Goal: Task Accomplishment & Management: Complete application form

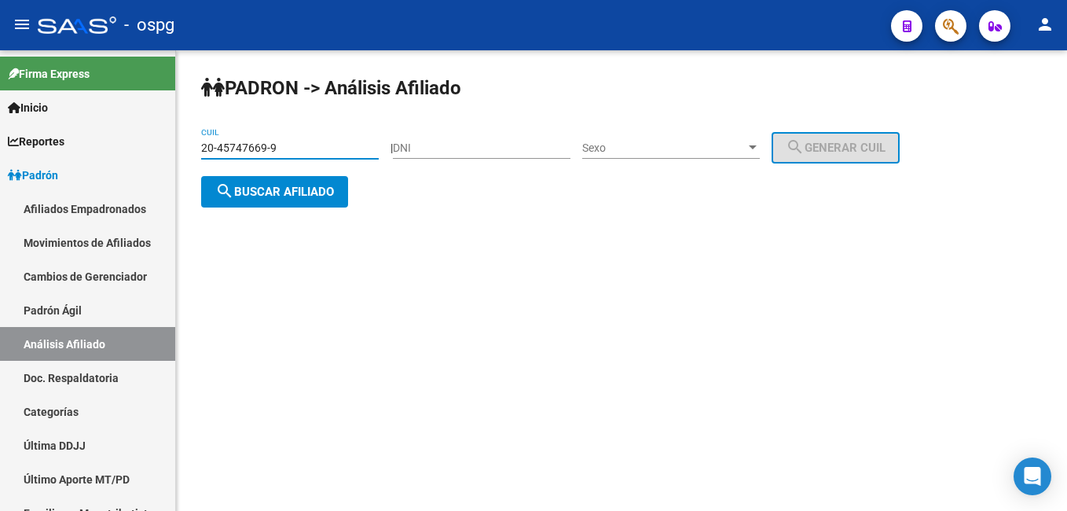
type input "20-45747669-9"
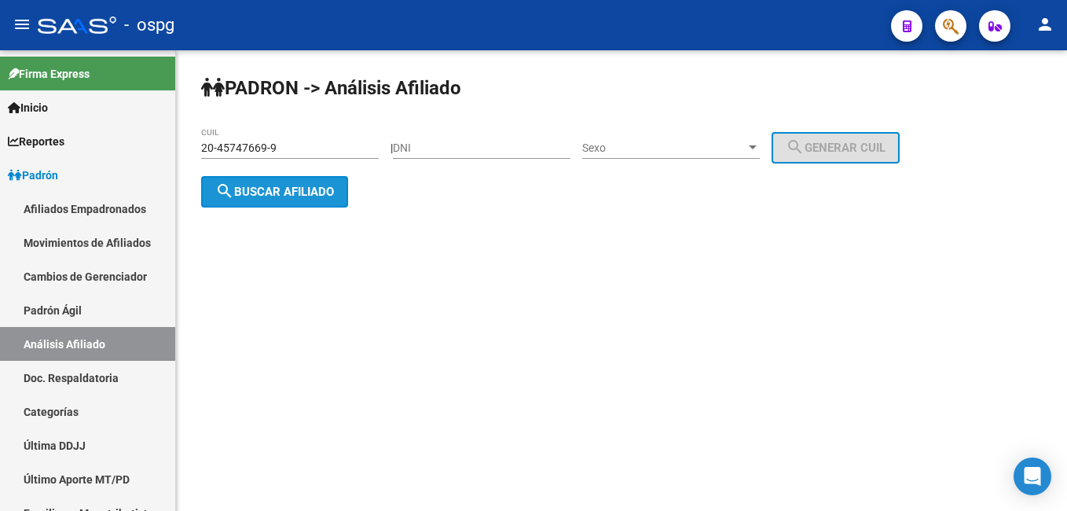
click at [322, 200] on button "search Buscar afiliado" at bounding box center [274, 191] width 147 height 31
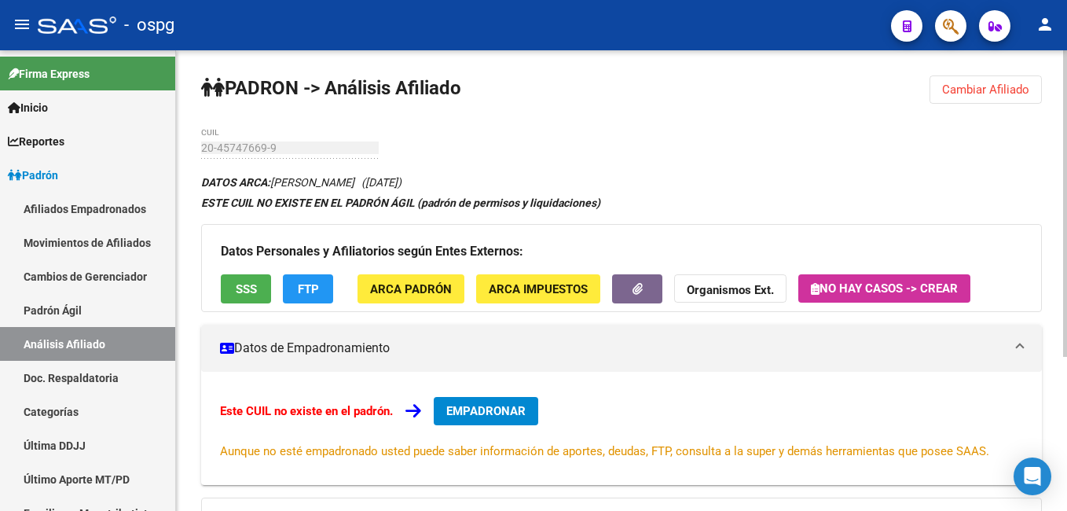
click at [529, 408] on button "EMPADRONAR" at bounding box center [486, 411] width 104 height 28
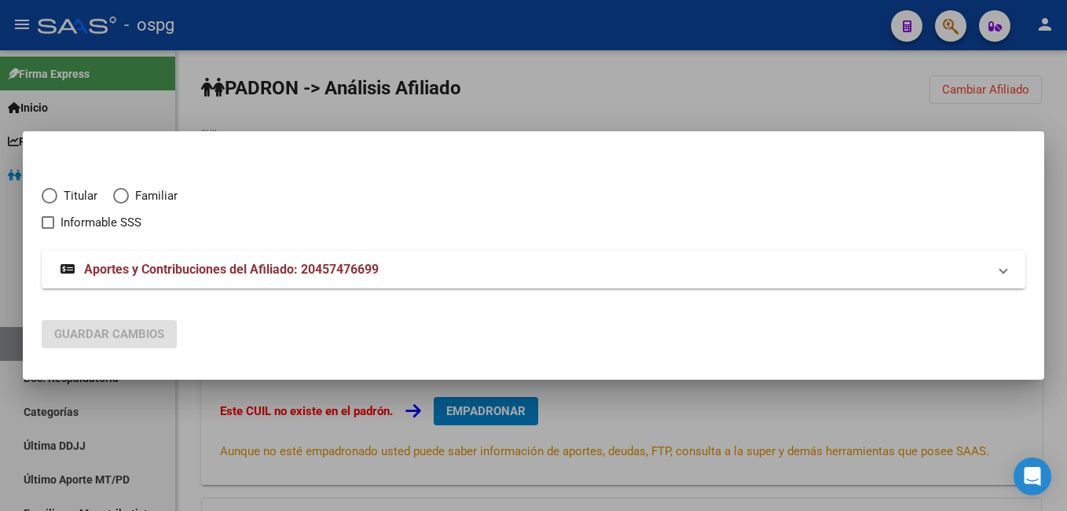
click at [50, 195] on span "Elija una opción" at bounding box center [50, 196] width 16 height 16
click at [50, 195] on input "Titular" at bounding box center [50, 196] width 16 height 16
radio input "true"
checkbox input "true"
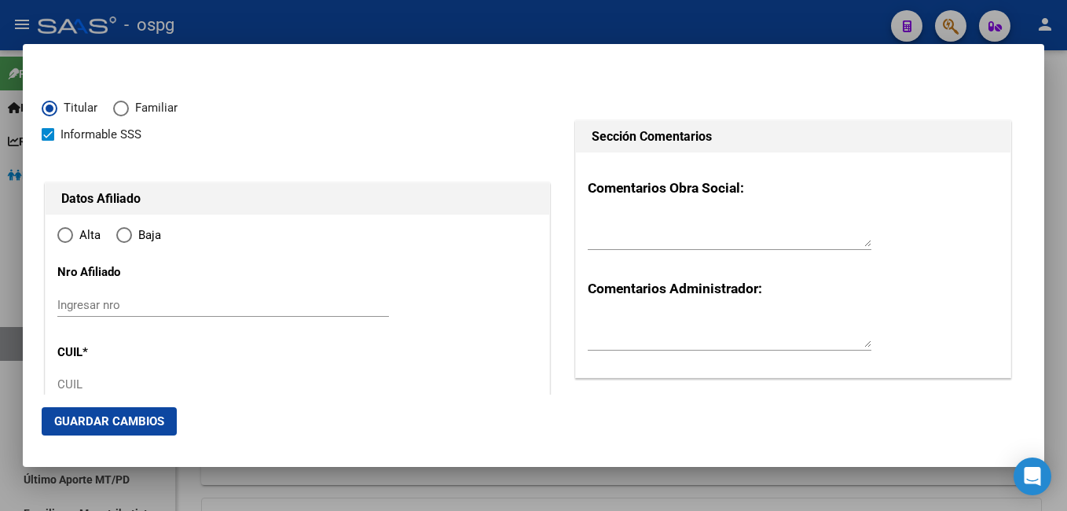
type input "20-45747669-9"
type input "45747669"
type input "SEOANE"
type input "[PERSON_NAME]"
type input "[DATE]"
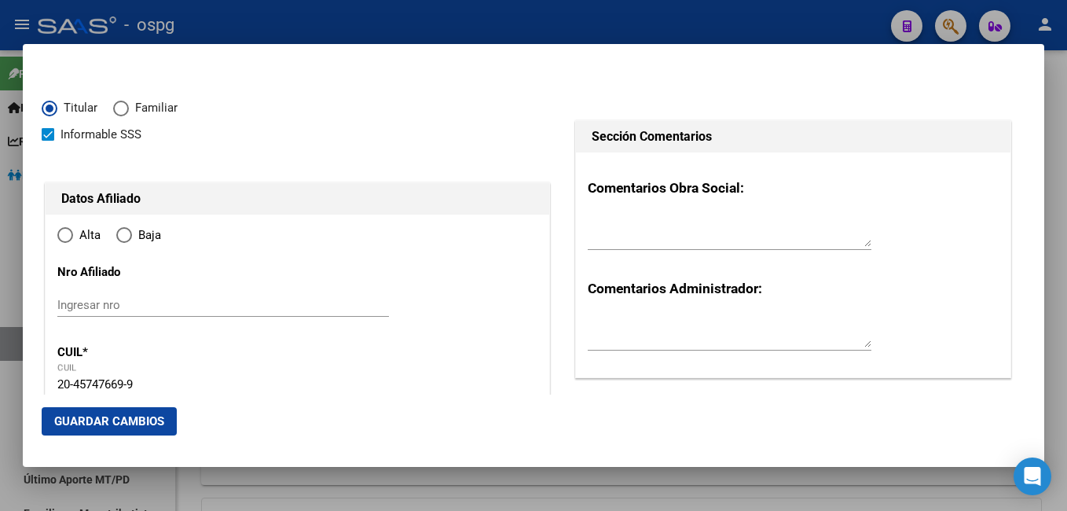
type input "CABA"
type input "1416"
type input "GRAL [PERSON_NAME]"
type input "2042"
radio input "true"
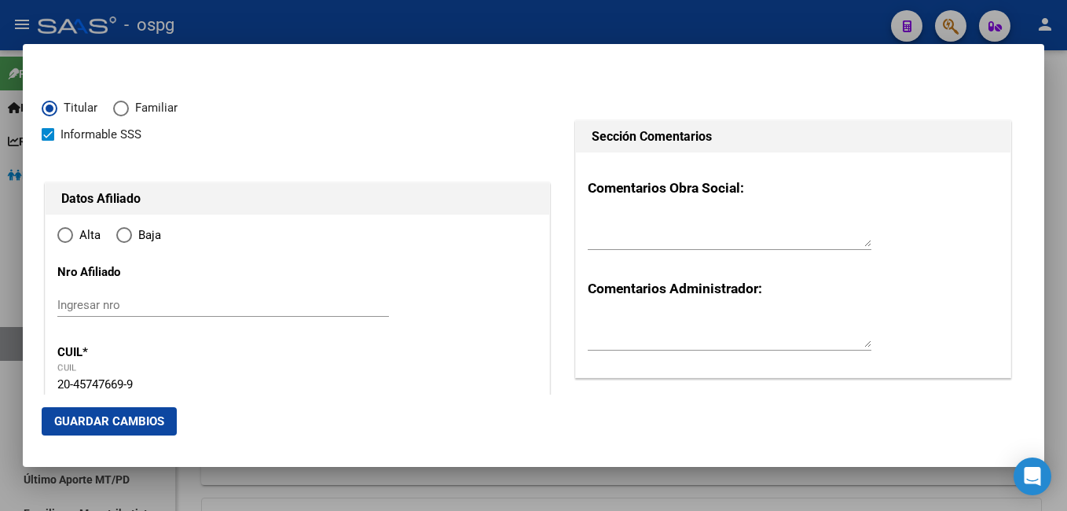
type input "CABA"
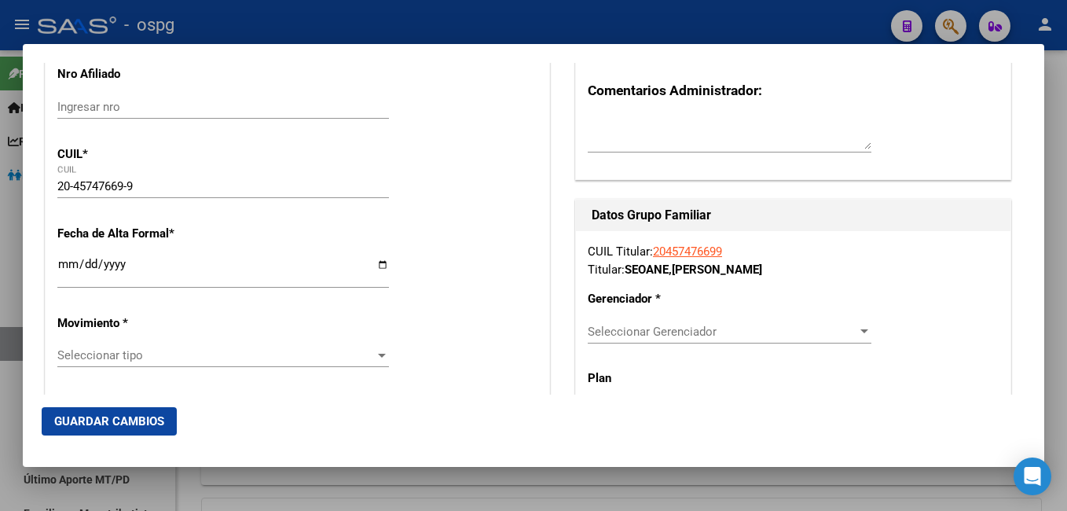
scroll to position [236, 0]
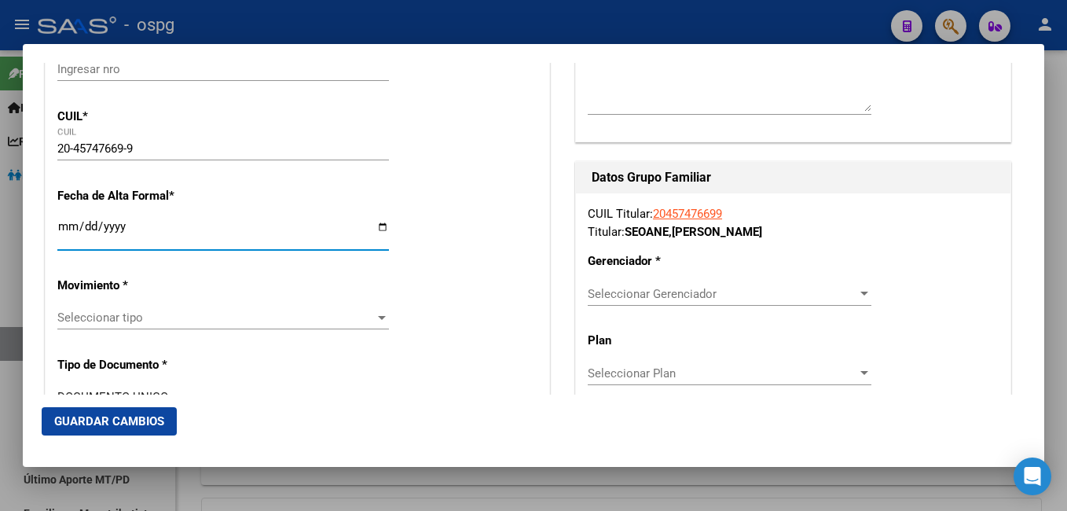
drag, startPoint x: 65, startPoint y: 225, endPoint x: 62, endPoint y: 217, distance: 8.5
click at [63, 218] on div "Ingresar fecha" at bounding box center [222, 233] width 331 height 34
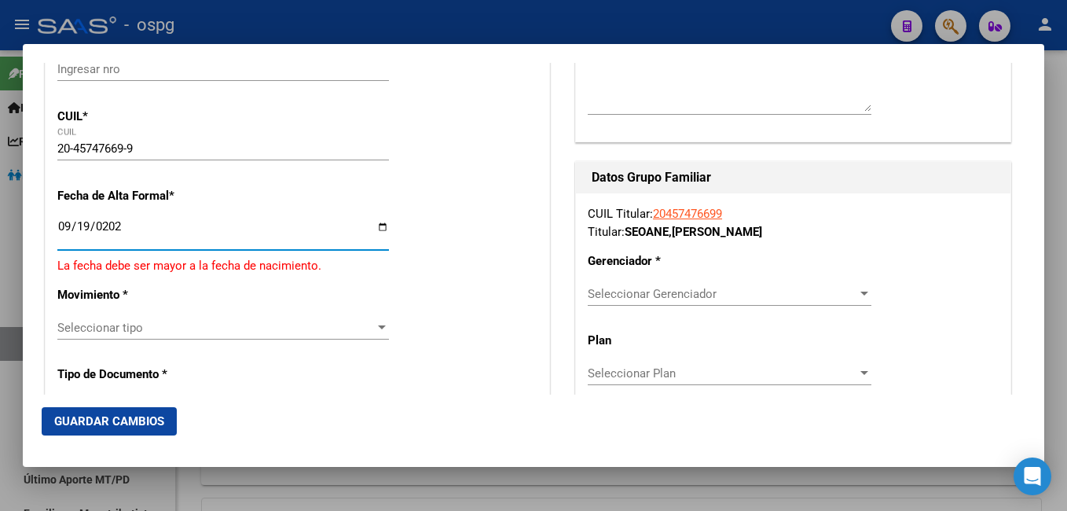
type input "[DATE]"
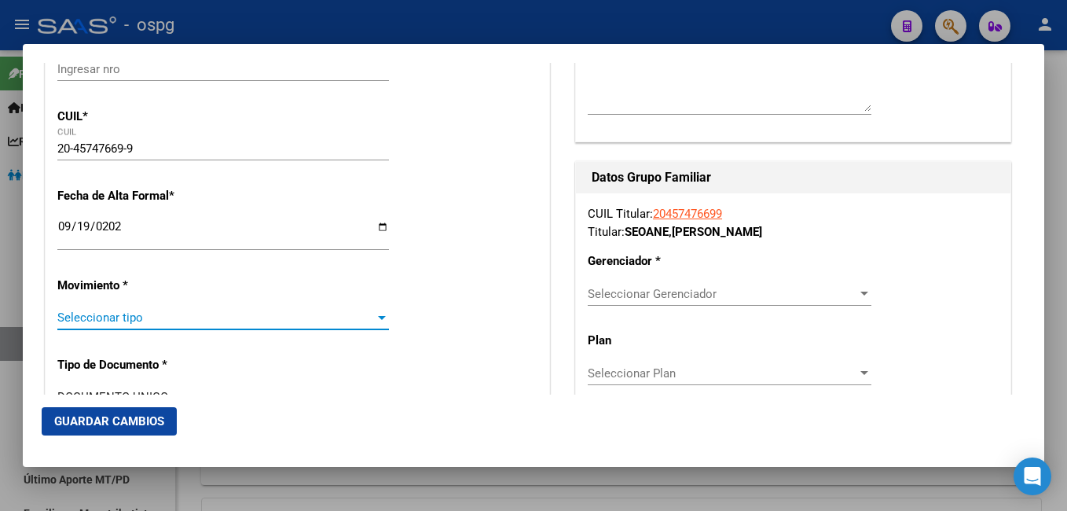
click at [220, 316] on span "Seleccionar tipo" at bounding box center [215, 317] width 317 height 14
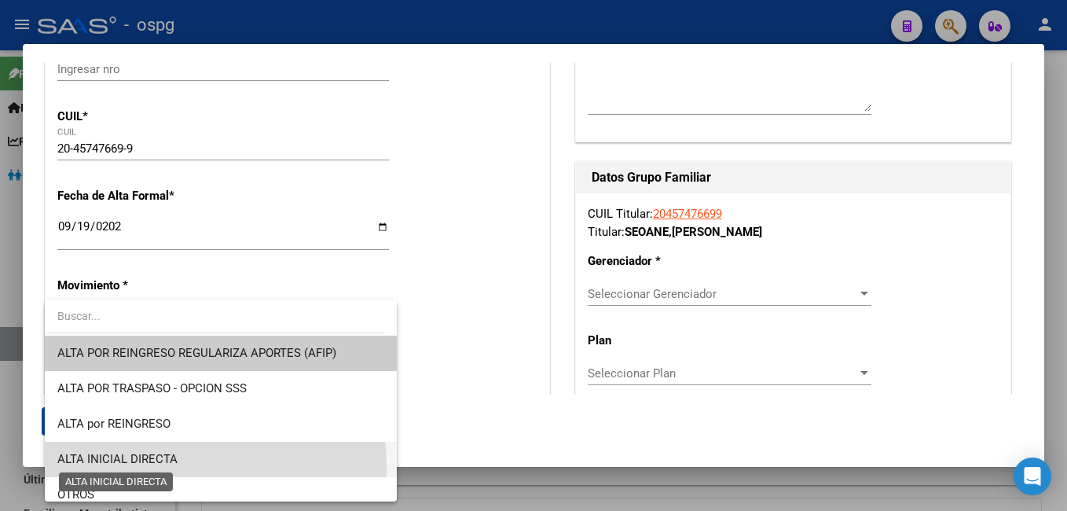
click at [174, 466] on span "ALTA INICIAL DIRECTA" at bounding box center [117, 459] width 120 height 14
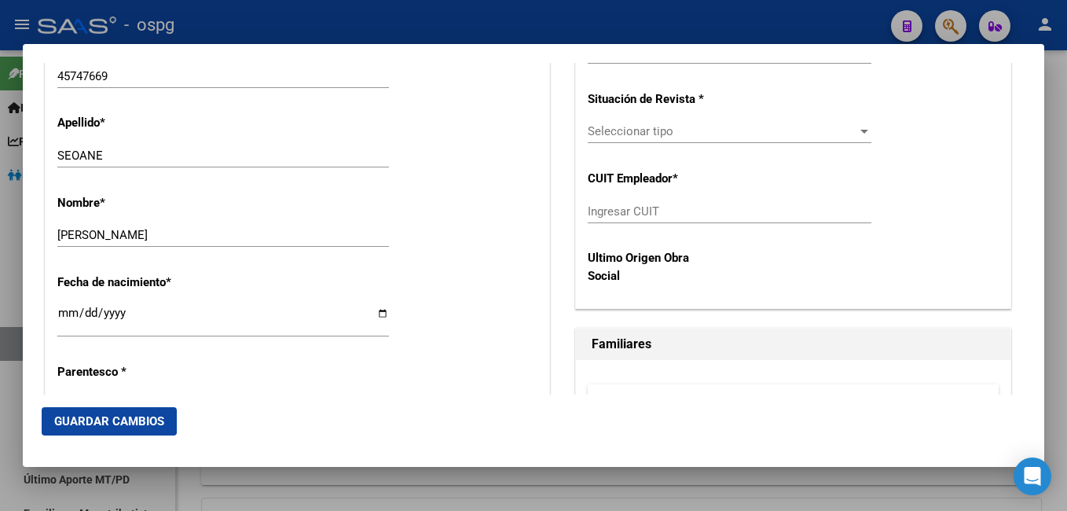
scroll to position [785, 0]
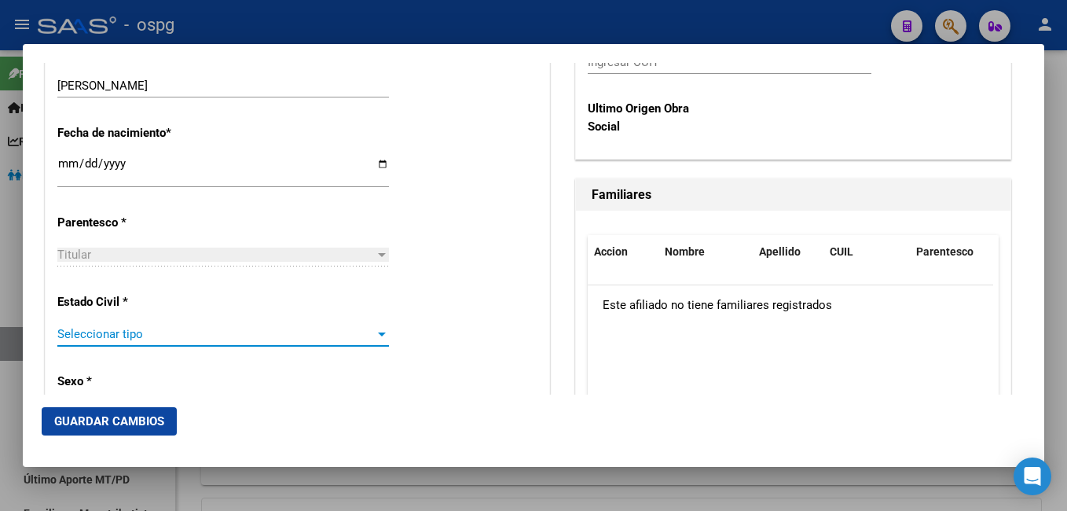
click at [226, 338] on span "Seleccionar tipo" at bounding box center [215, 334] width 317 height 14
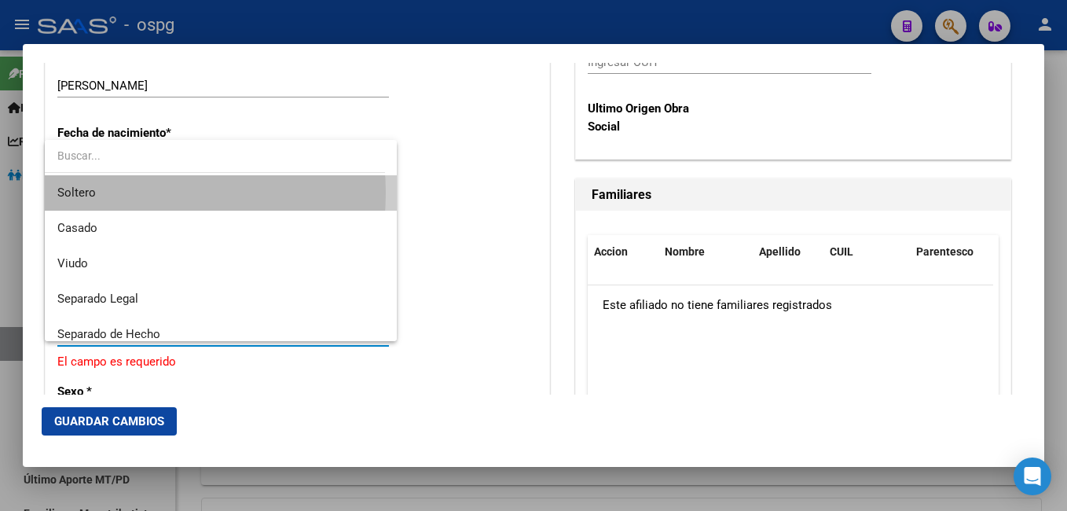
click at [119, 192] on span "Soltero" at bounding box center [220, 192] width 327 height 35
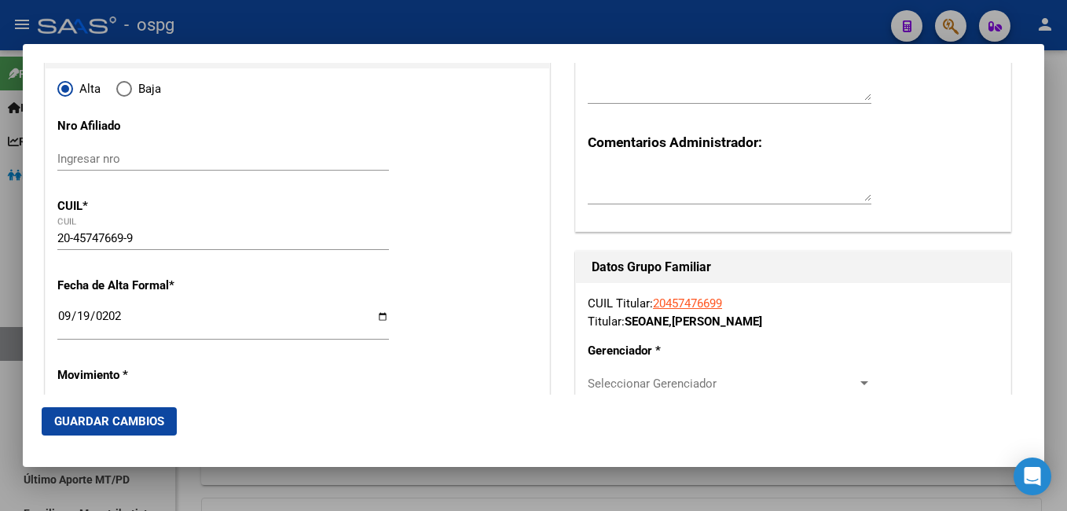
scroll to position [314, 0]
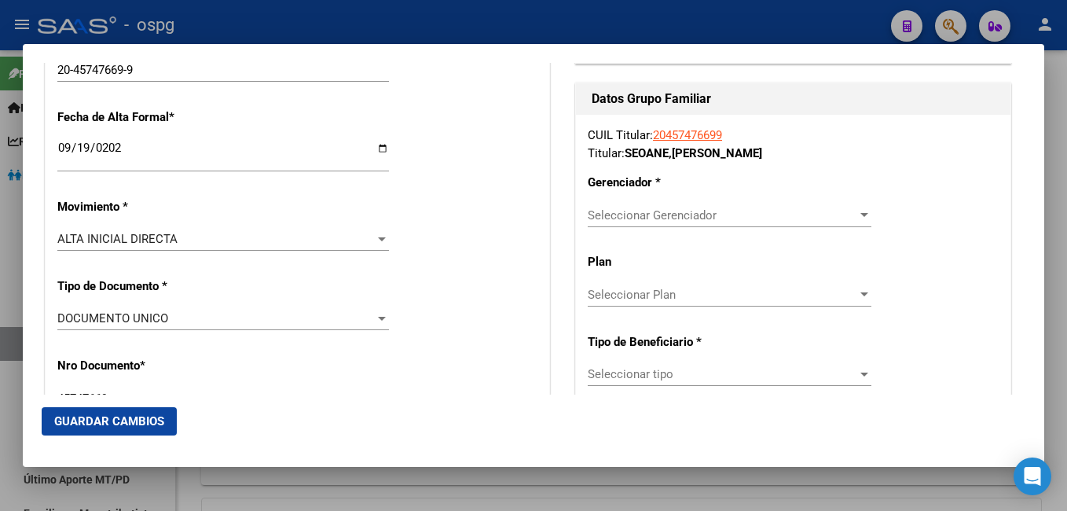
click at [638, 222] on div "Seleccionar Gerenciador Seleccionar Gerenciador" at bounding box center [729, 215] width 284 height 24
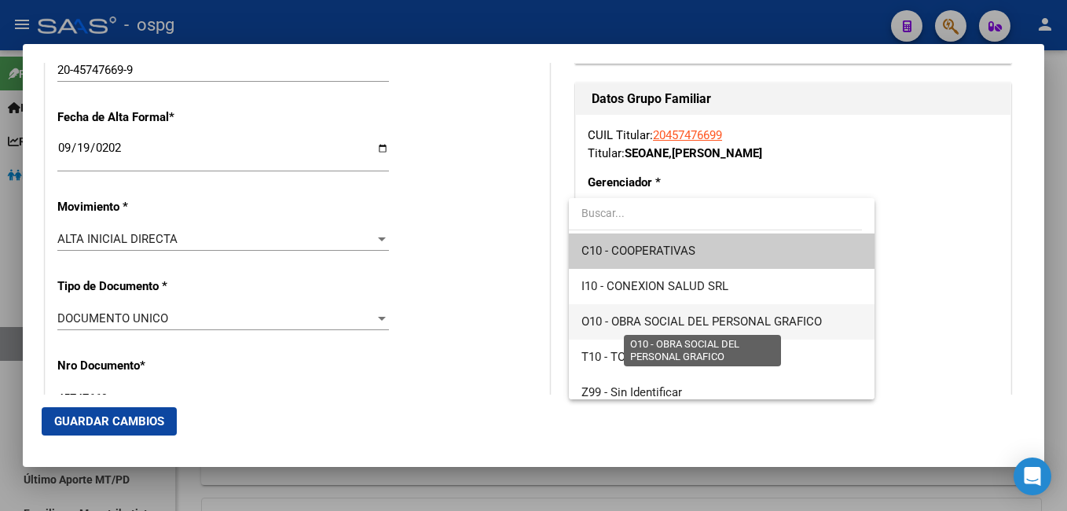
click at [779, 314] on span "O10 - OBRA SOCIAL DEL PERSONAL GRAFICO" at bounding box center [701, 321] width 240 height 14
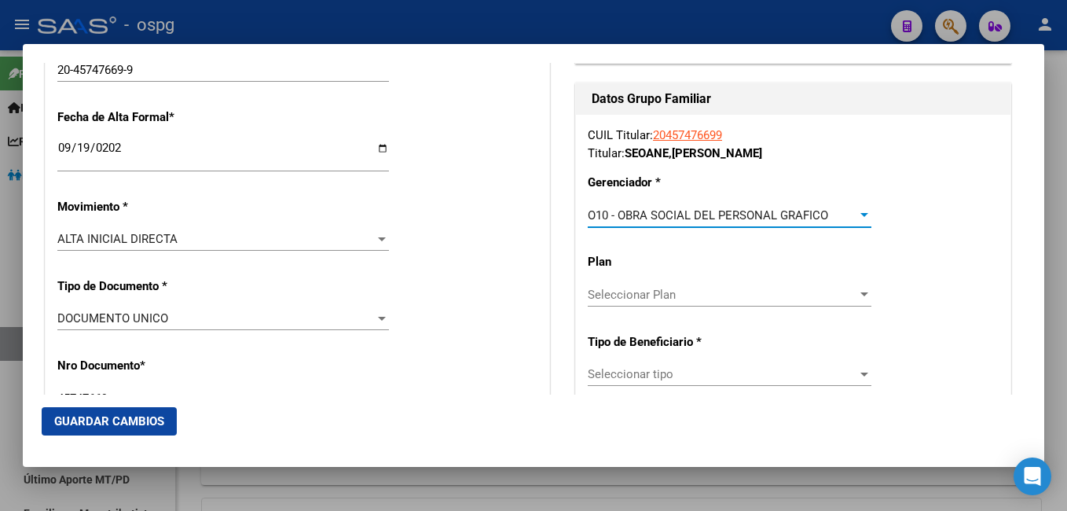
scroll to position [471, 0]
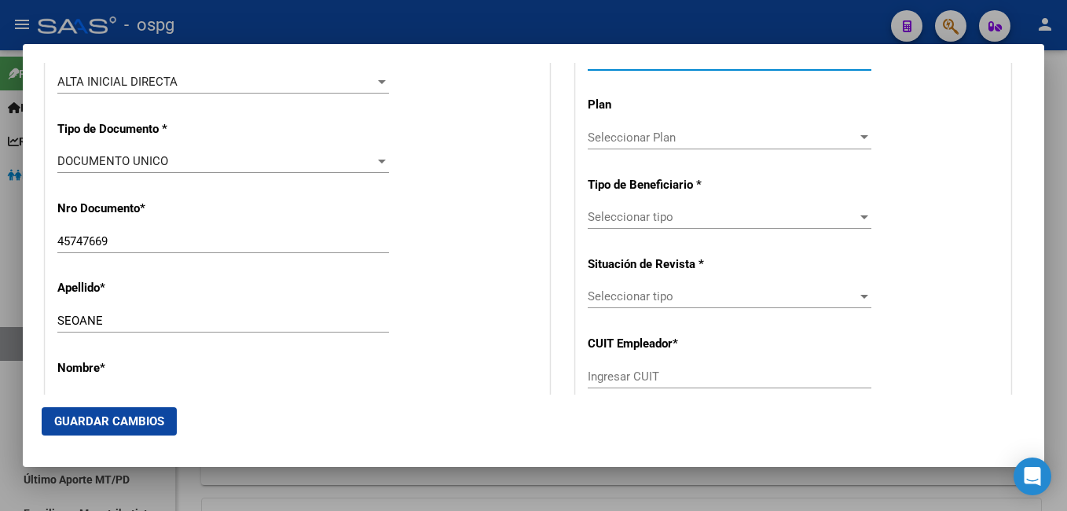
click at [647, 213] on span "Seleccionar tipo" at bounding box center [721, 217] width 269 height 14
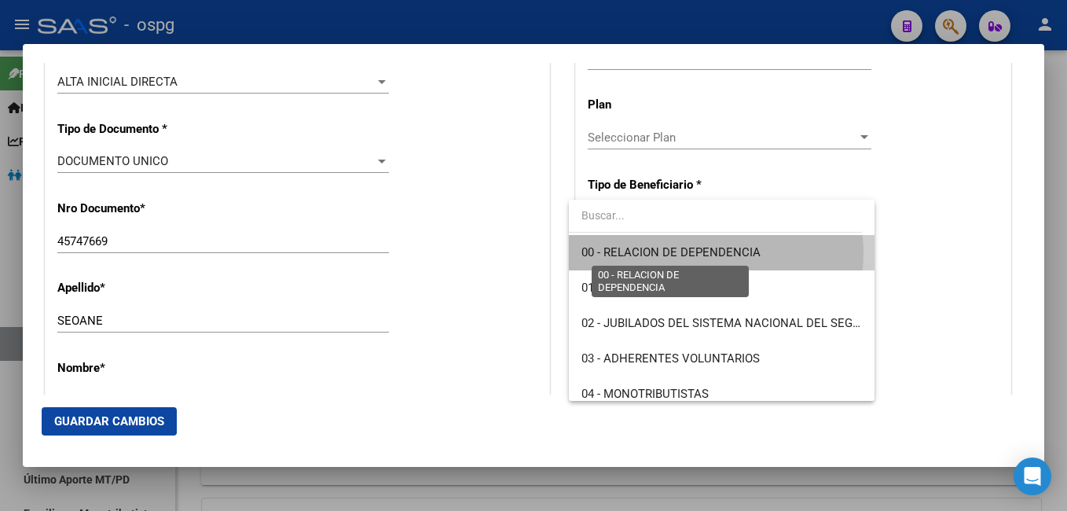
drag, startPoint x: 701, startPoint y: 253, endPoint x: 683, endPoint y: 250, distance: 18.3
click at [702, 253] on span "00 - RELACION DE DEPENDENCIA" at bounding box center [670, 252] width 179 height 14
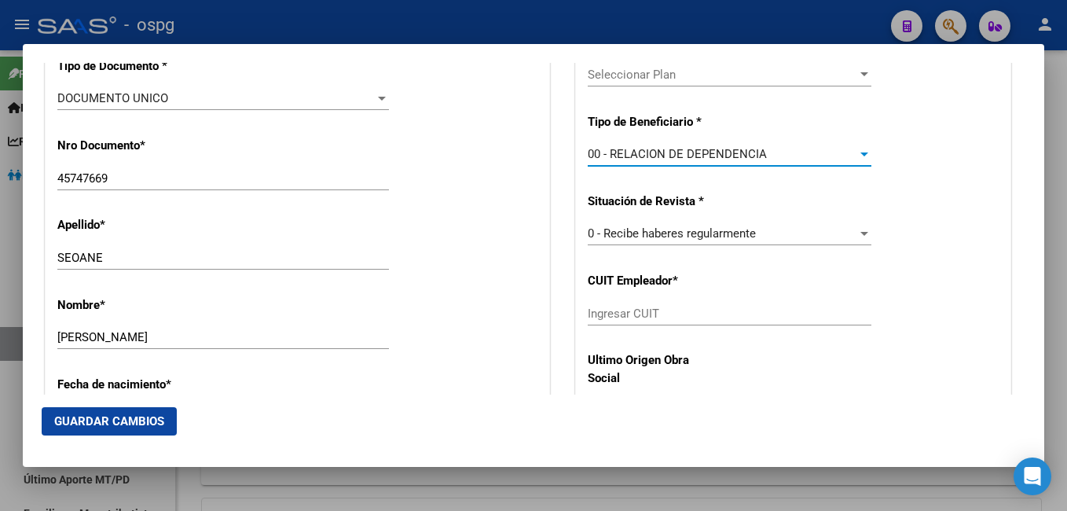
scroll to position [628, 0]
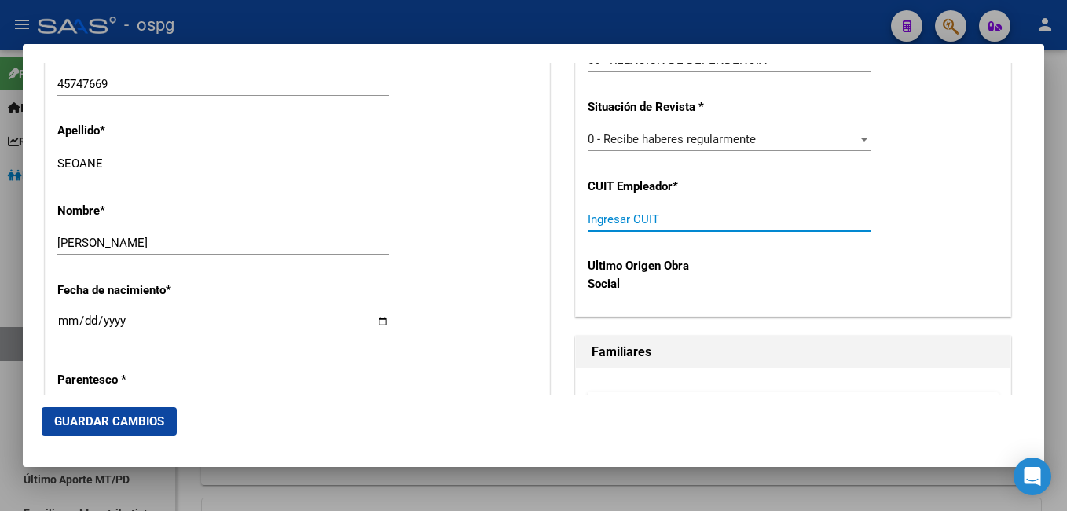
click at [692, 221] on input "Ingresar CUIT" at bounding box center [729, 219] width 284 height 14
type input "30-70777231-6"
click at [926, 254] on div "Ultimo Origen Obra Social" at bounding box center [792, 274] width 411 height 59
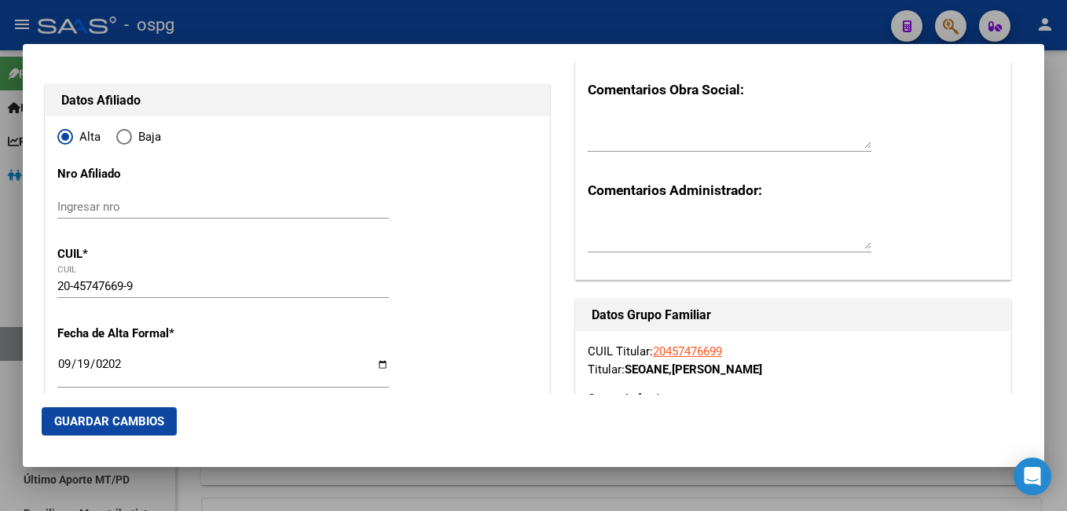
scroll to position [0, 0]
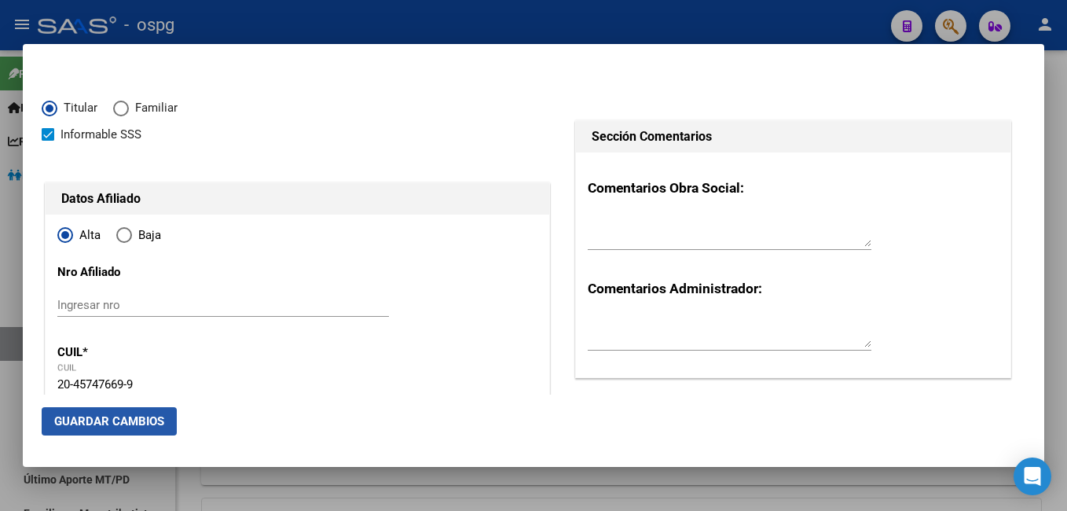
click at [112, 415] on span "Guardar Cambios" at bounding box center [109, 421] width 110 height 14
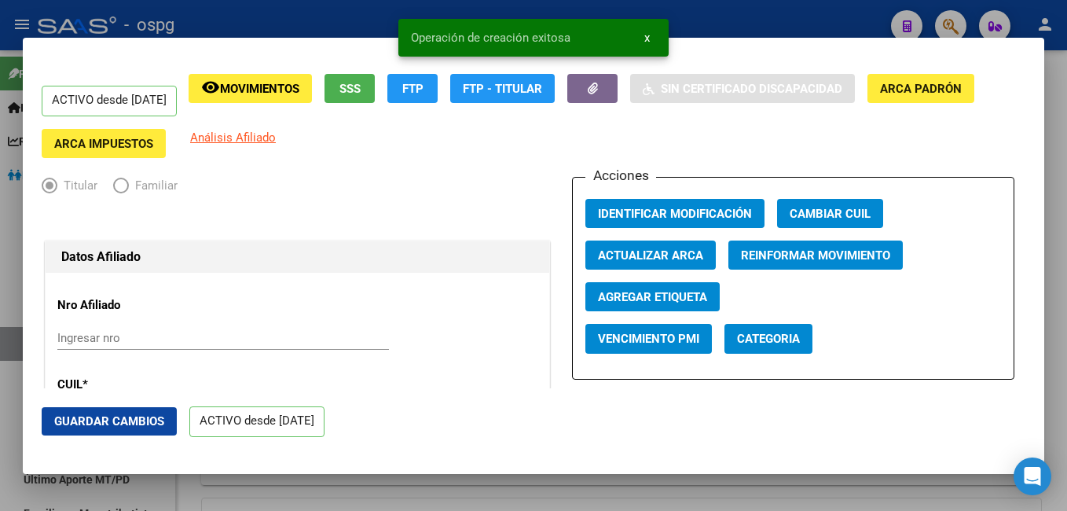
drag, startPoint x: 1054, startPoint y: 225, endPoint x: 1045, endPoint y: 227, distance: 8.8
click at [1054, 226] on div at bounding box center [533, 255] width 1067 height 511
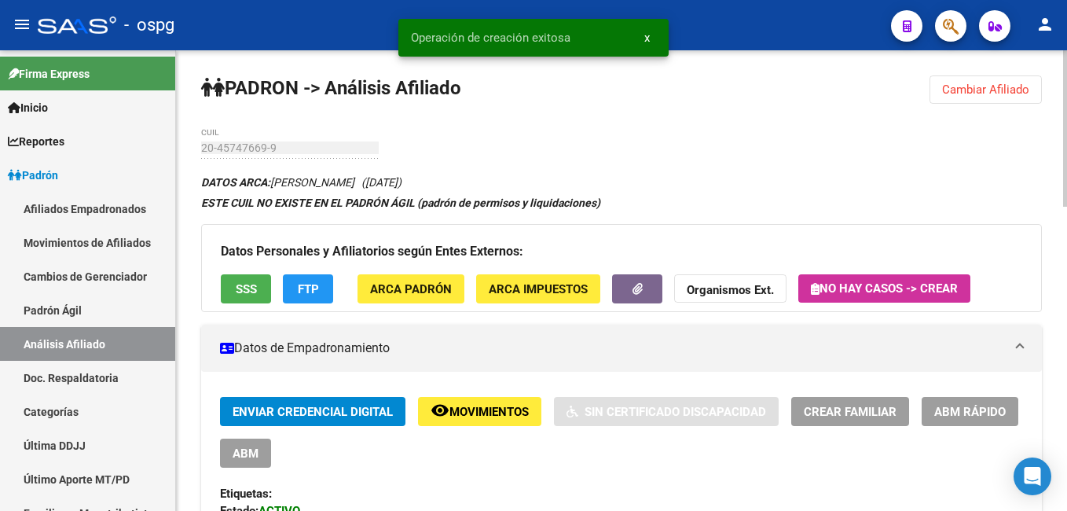
drag, startPoint x: 983, startPoint y: 90, endPoint x: 956, endPoint y: 89, distance: 26.8
click at [971, 89] on span "Cambiar Afiliado" at bounding box center [985, 89] width 87 height 14
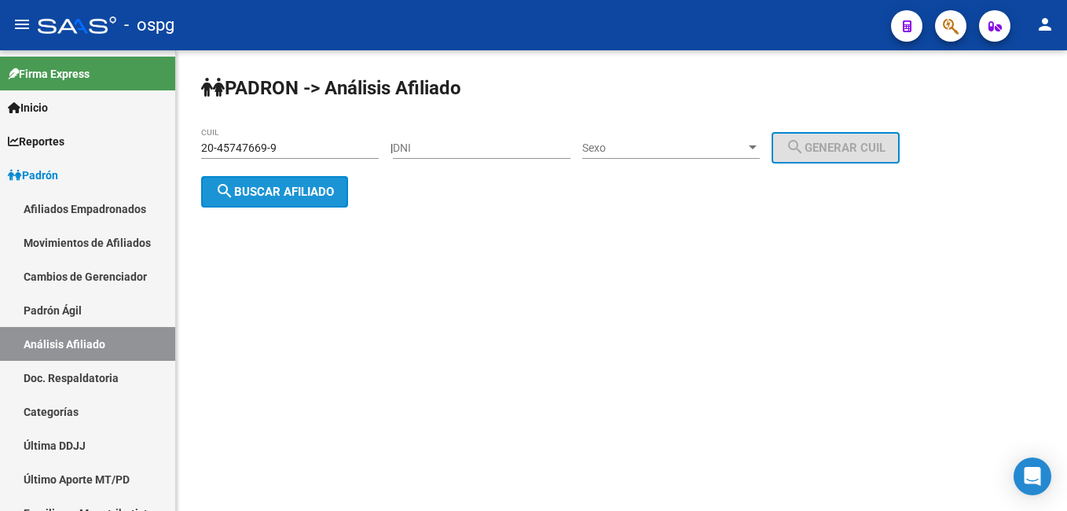
click at [347, 176] on button "search Buscar afiliado" at bounding box center [274, 191] width 147 height 31
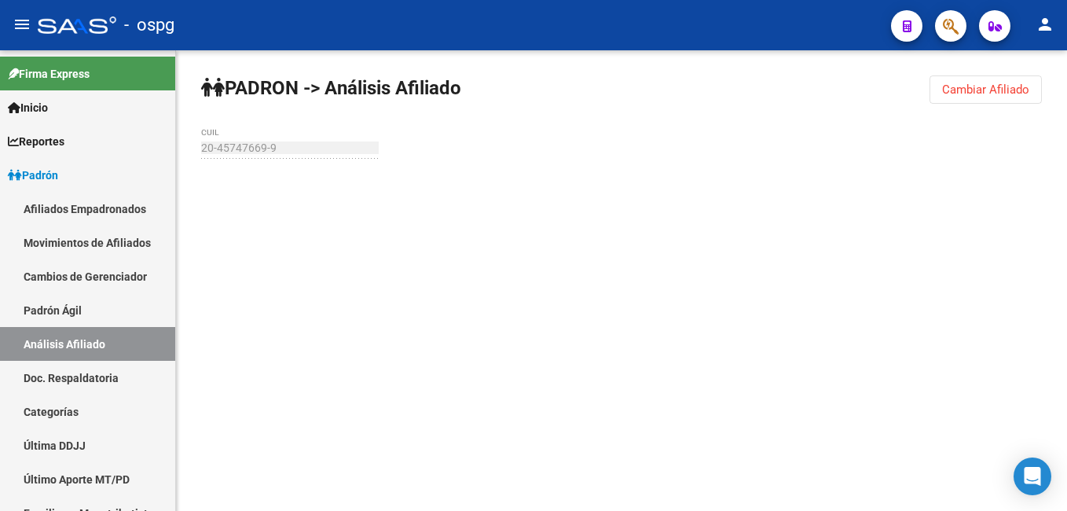
drag, startPoint x: 347, startPoint y: 174, endPoint x: 334, endPoint y: 193, distance: 23.1
click at [333, 193] on div at bounding box center [621, 189] width 840 height 35
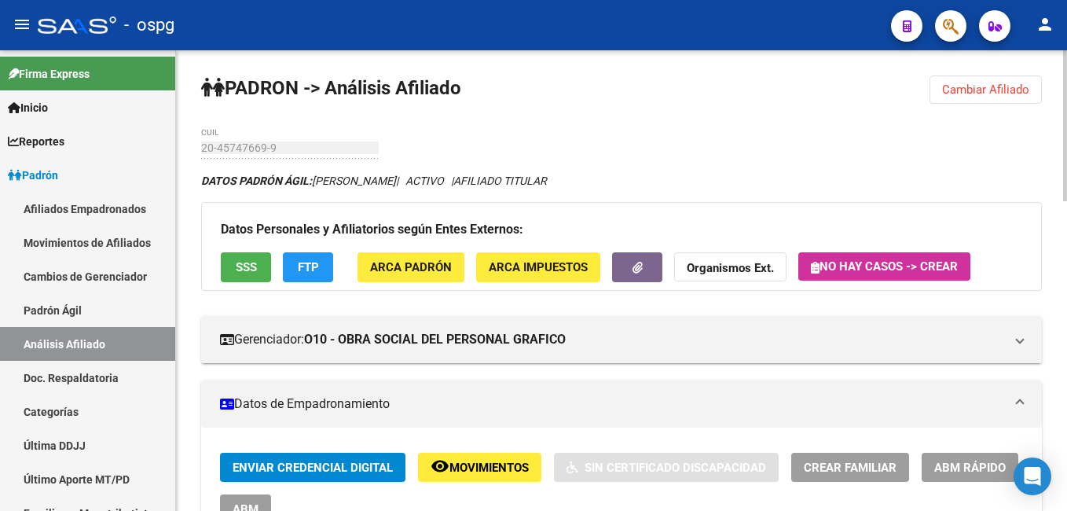
drag, startPoint x: 984, startPoint y: 98, endPoint x: 739, endPoint y: 104, distance: 245.1
click at [983, 97] on button "Cambiar Afiliado" at bounding box center [985, 89] width 112 height 28
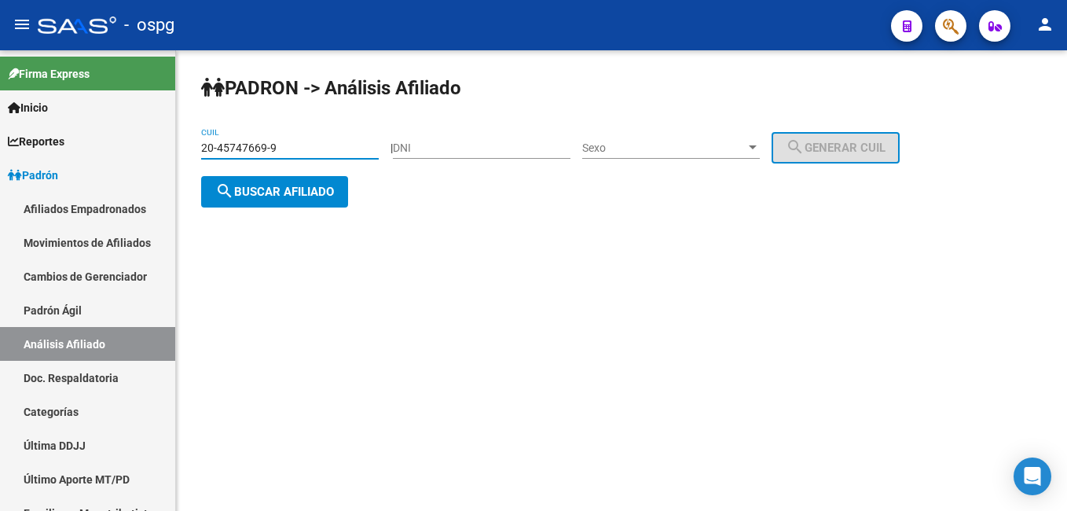
drag, startPoint x: 345, startPoint y: 143, endPoint x: -3, endPoint y: -15, distance: 382.1
click at [0, 0] on html "menu - ospg person Firma Express Inicio Calendario SSS Instructivos Contacto OS…" at bounding box center [533, 255] width 1067 height 511
type input "27-41989182-2"
click at [280, 185] on span "search Buscar afiliado" at bounding box center [274, 192] width 119 height 14
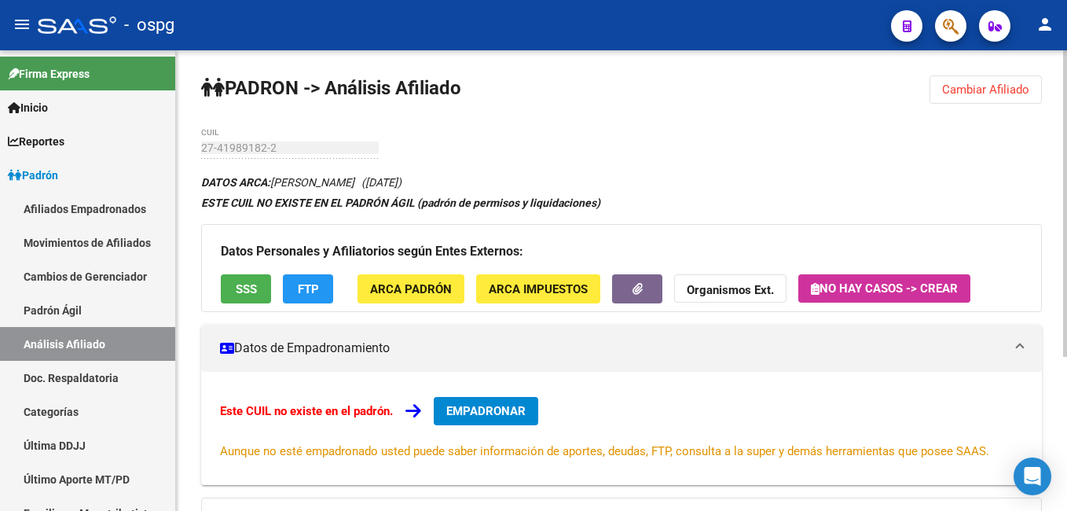
click at [510, 408] on span "EMPADRONAR" at bounding box center [485, 411] width 79 height 14
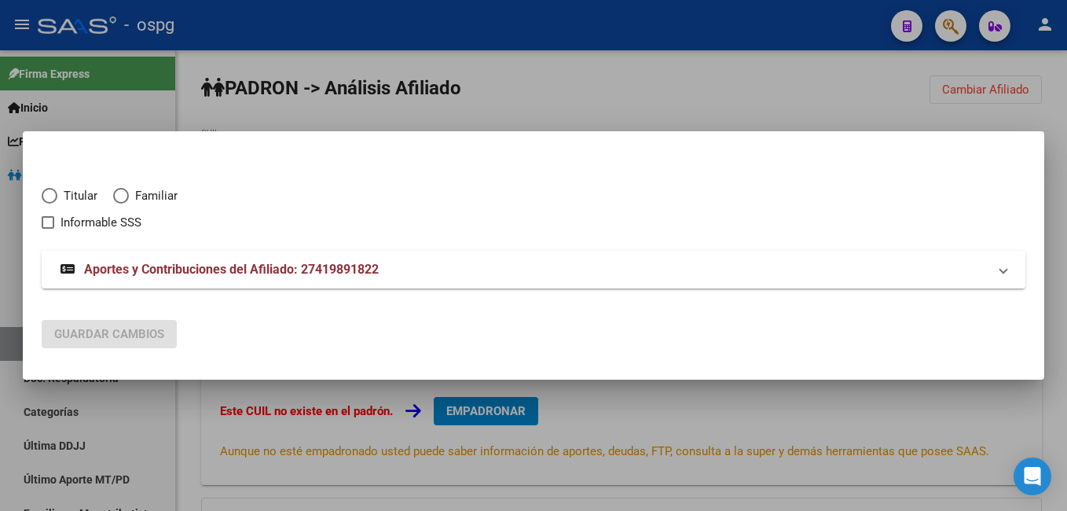
click at [71, 196] on span "Titular" at bounding box center [77, 196] width 40 height 18
click at [57, 196] on input "Titular" at bounding box center [50, 196] width 16 height 16
radio input "true"
checkbox input "true"
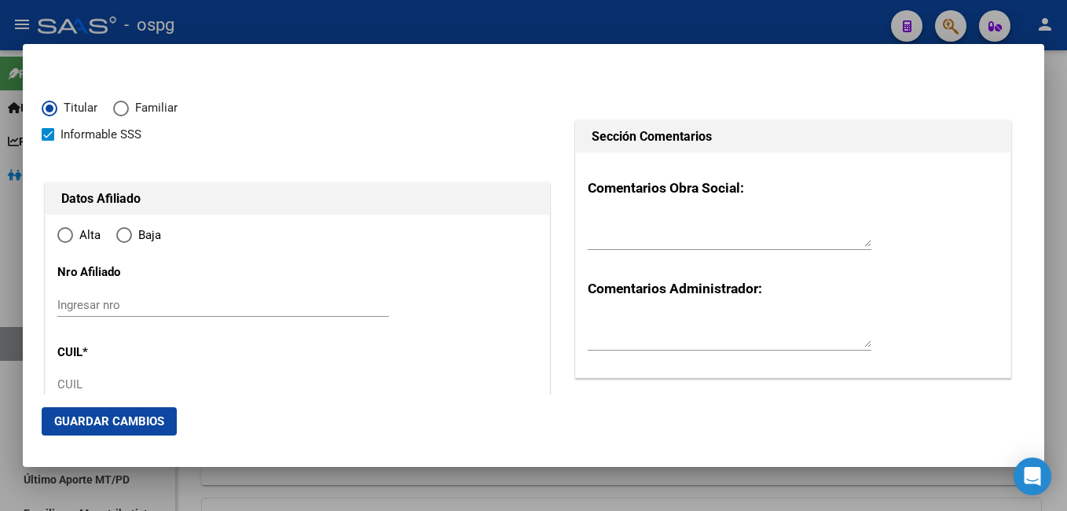
type input "27-41989182-2"
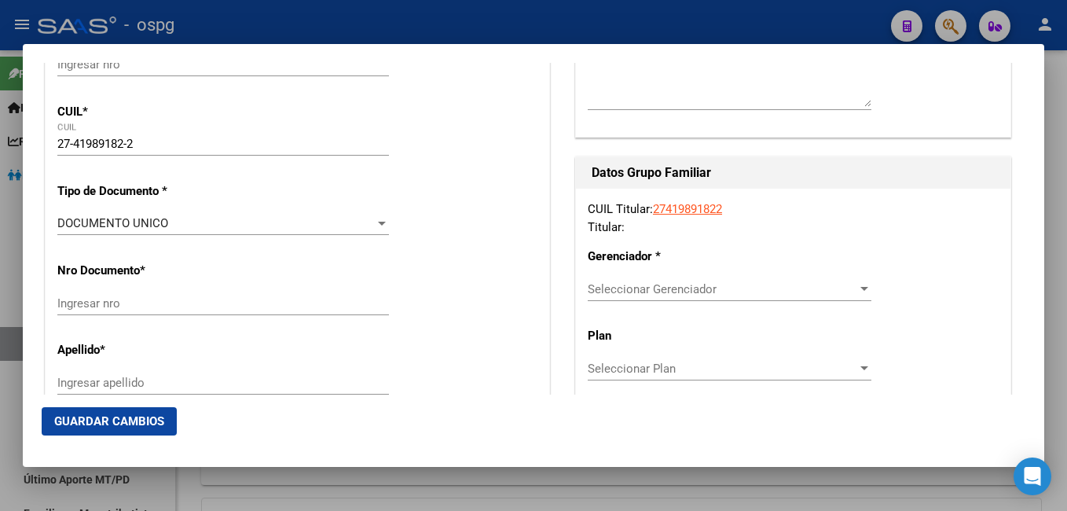
type input "41989182"
type input "[PERSON_NAME]"
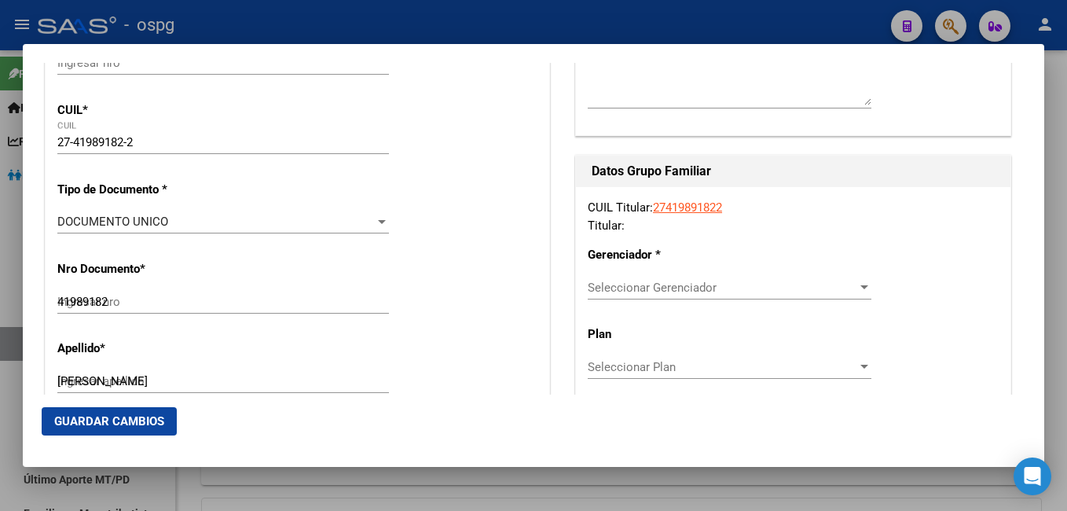
type input "[PERSON_NAME]"
type input "[DATE]"
type input "SARANDI"
type input "1872"
type input "GRAL M ACHA"
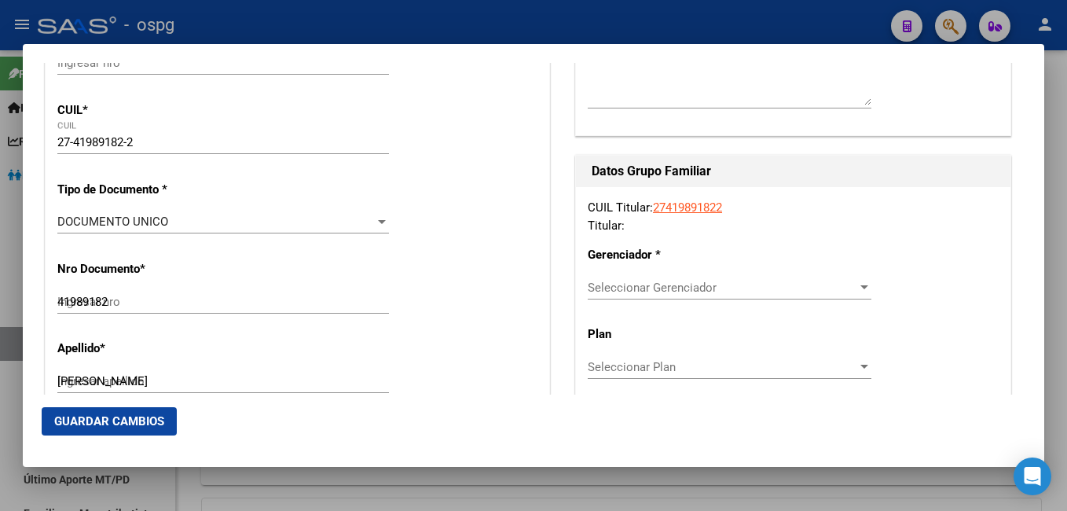
type input "755"
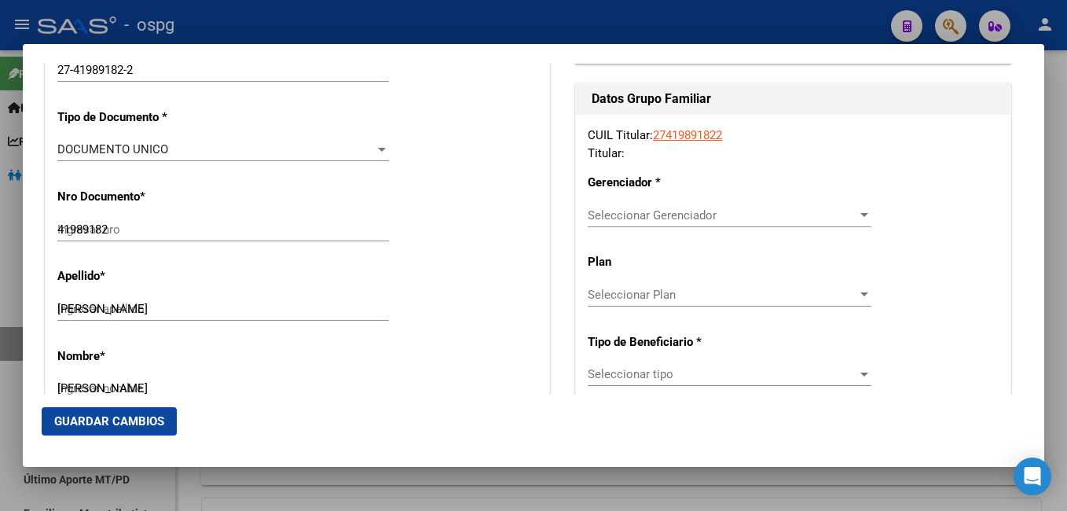
type input "SARANDI"
radio input "true"
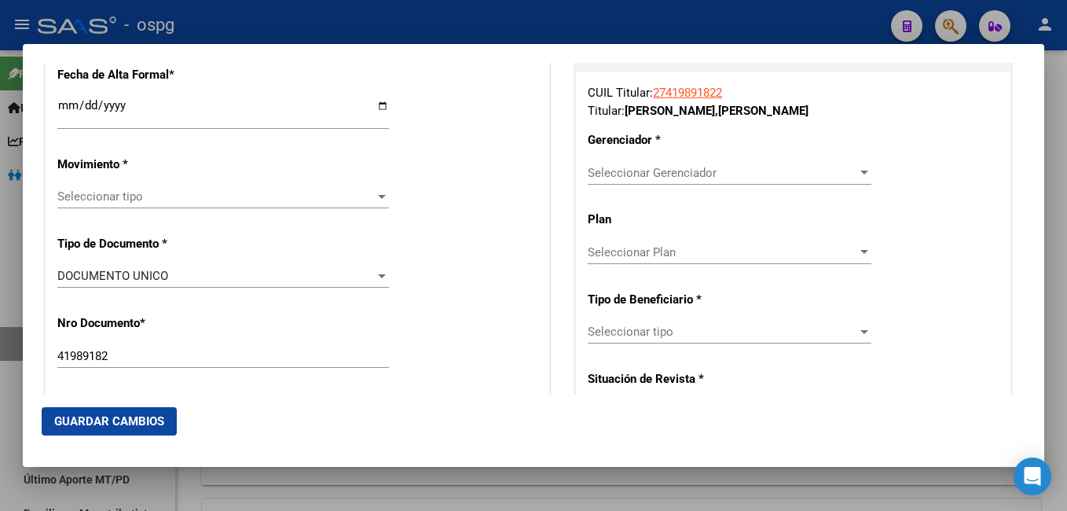
scroll to position [393, 0]
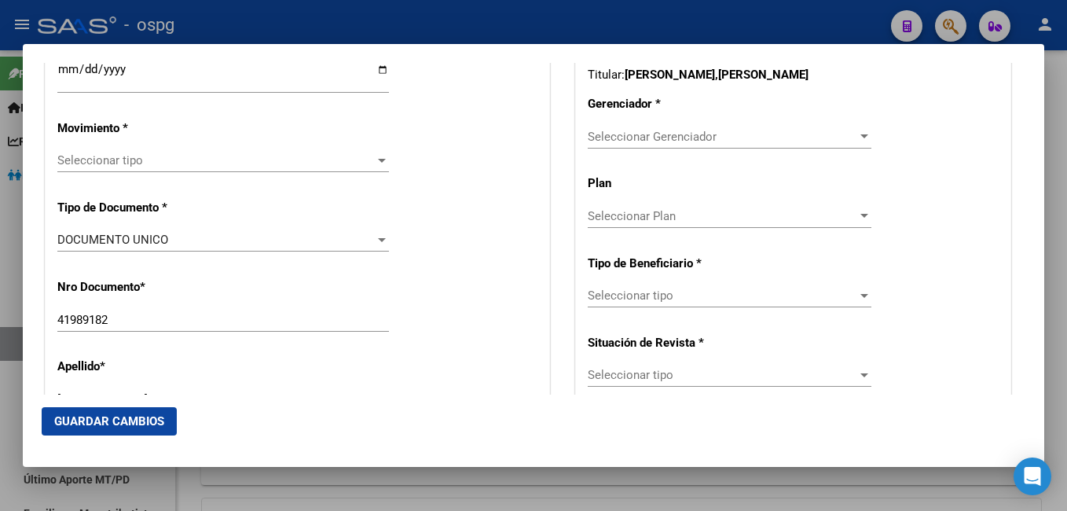
drag, startPoint x: 134, startPoint y: 178, endPoint x: 132, endPoint y: 167, distance: 11.2
click at [134, 176] on div "Seleccionar tipo Seleccionar tipo" at bounding box center [222, 167] width 331 height 38
click at [127, 159] on span "Seleccionar tipo" at bounding box center [215, 160] width 317 height 14
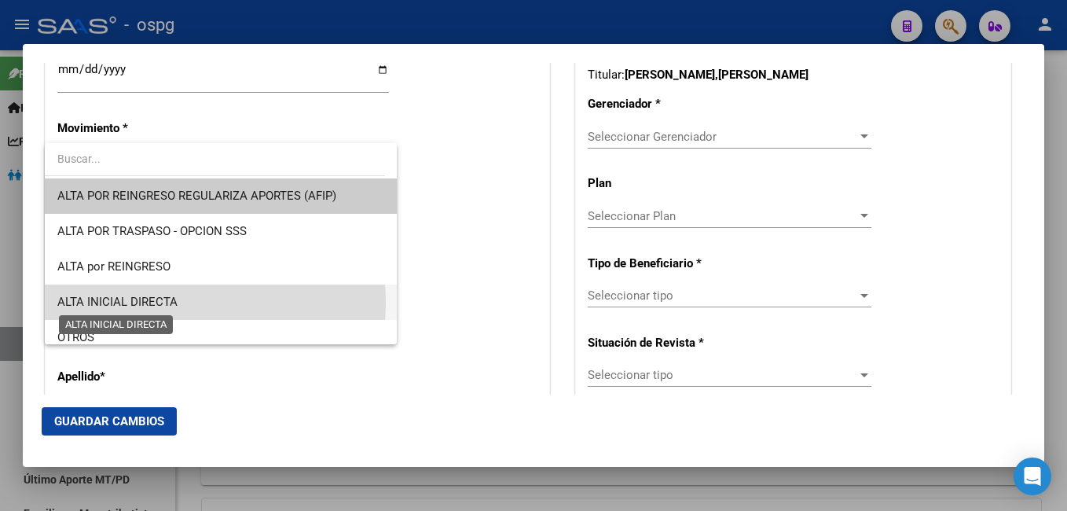
click at [156, 302] on span "ALTA INICIAL DIRECTA" at bounding box center [117, 302] width 120 height 14
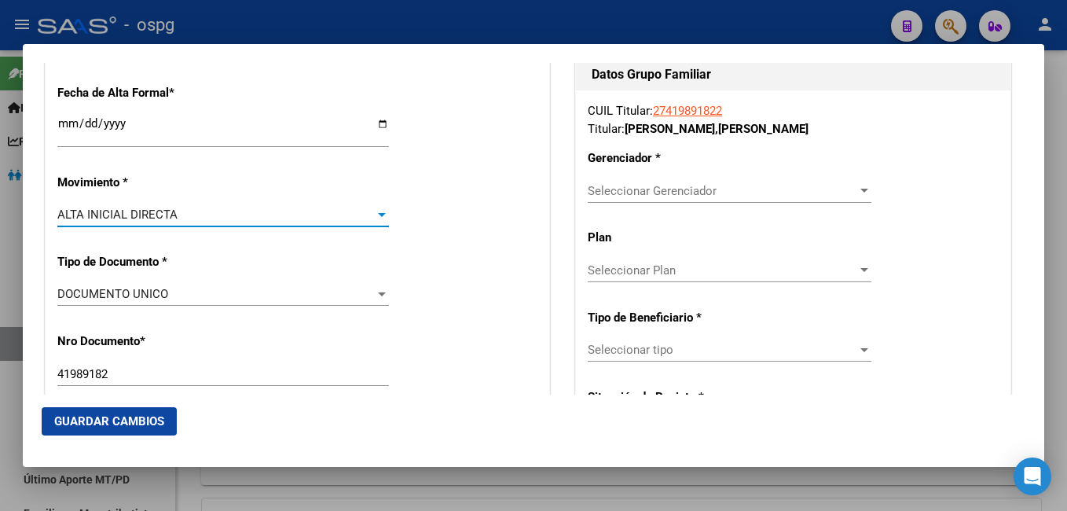
scroll to position [314, 0]
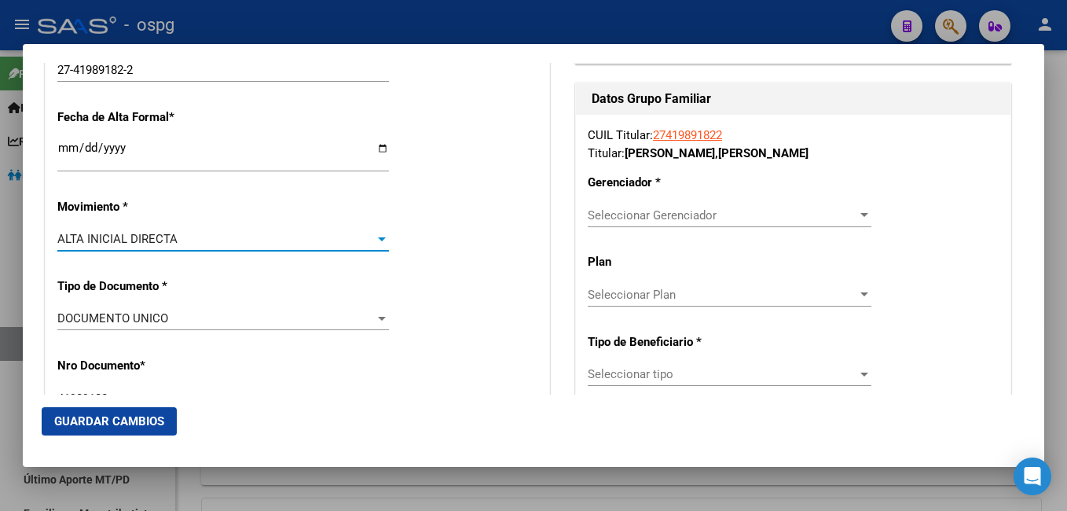
drag, startPoint x: 68, startPoint y: 145, endPoint x: 75, endPoint y: 126, distance: 19.4
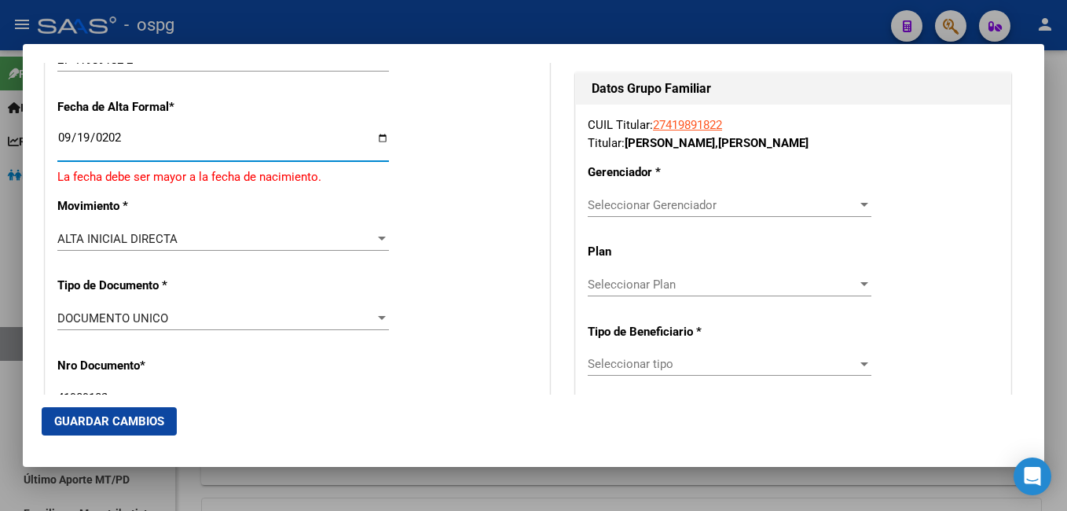
type input "[DATE]"
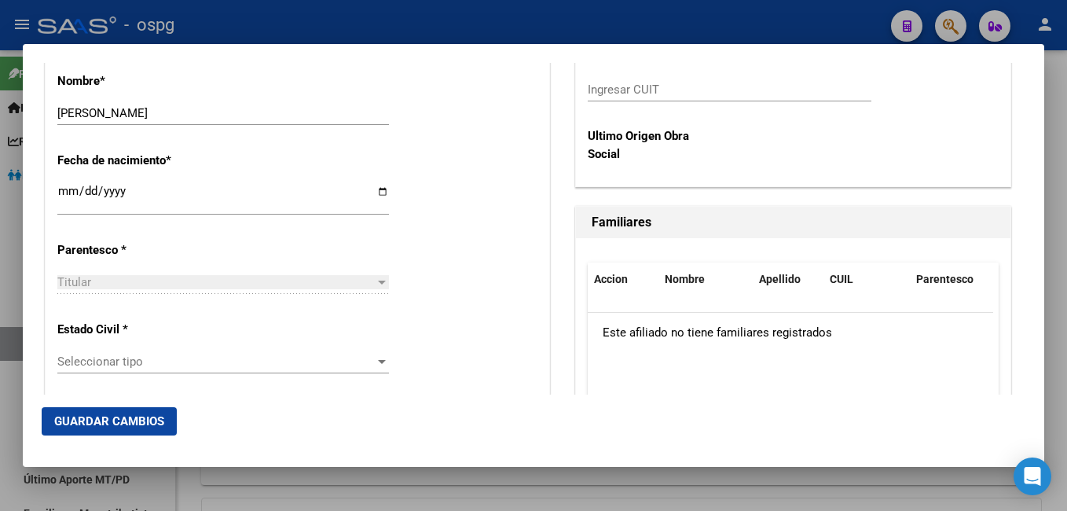
scroll to position [785, 0]
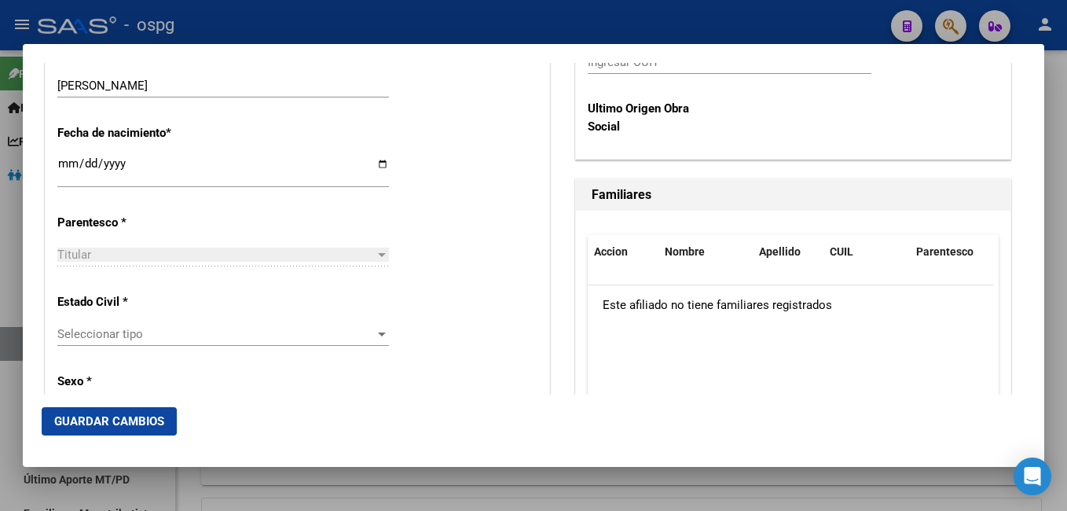
click at [107, 328] on span "Seleccionar tipo" at bounding box center [215, 334] width 317 height 14
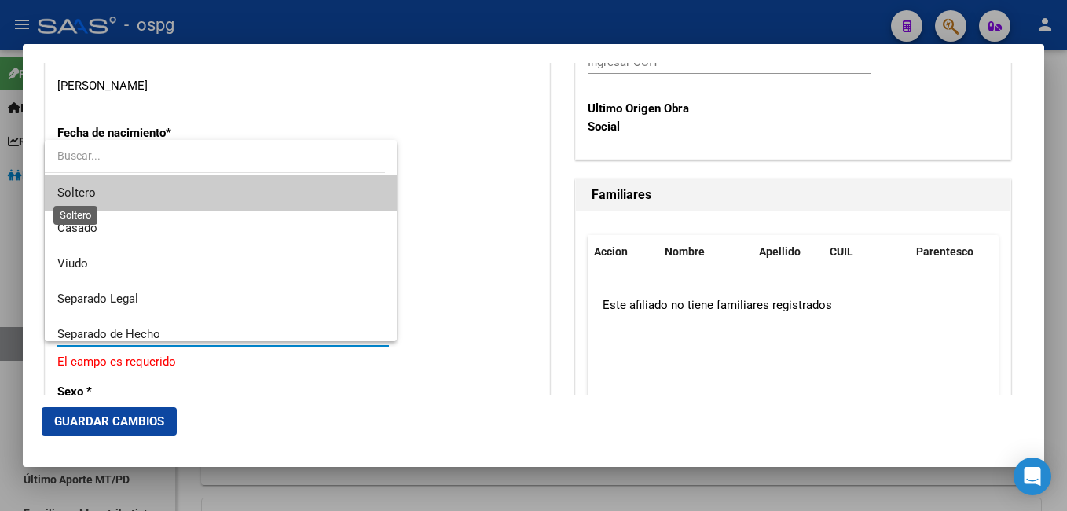
click at [93, 193] on span "Soltero" at bounding box center [76, 192] width 38 height 14
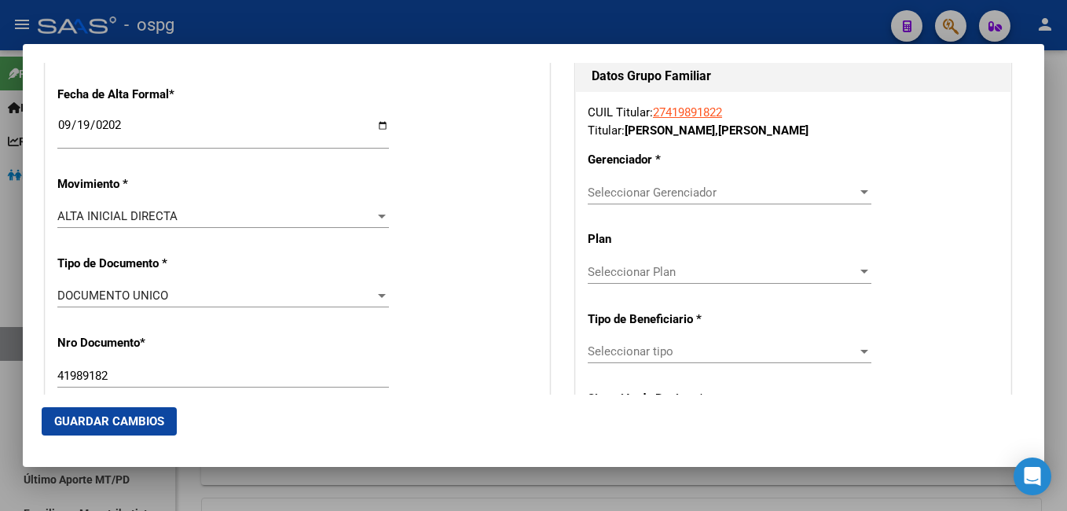
scroll to position [336, 0]
click at [640, 197] on span "Seleccionar Gerenciador" at bounding box center [721, 193] width 269 height 14
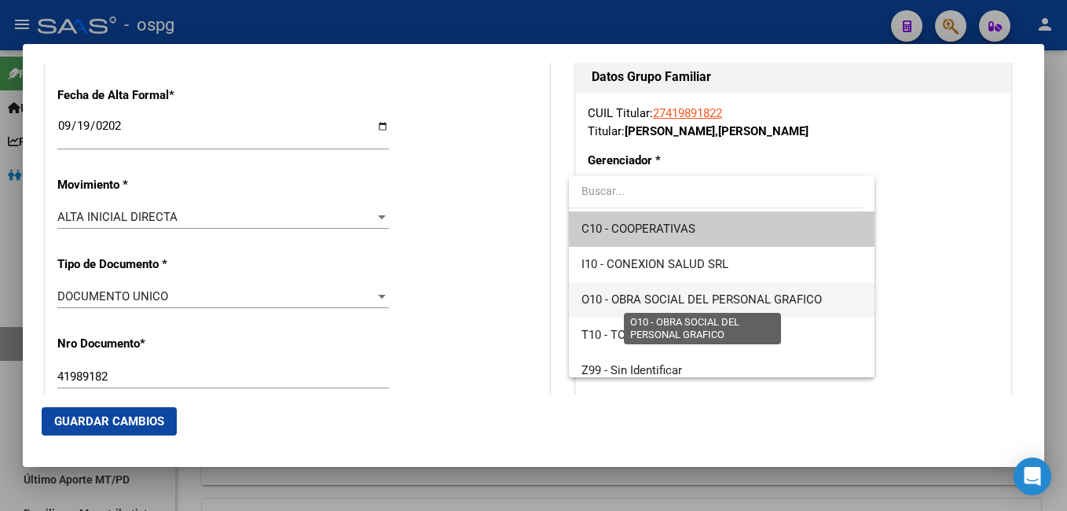
click at [725, 295] on span "O10 - OBRA SOCIAL DEL PERSONAL GRAFICO" at bounding box center [701, 299] width 240 height 14
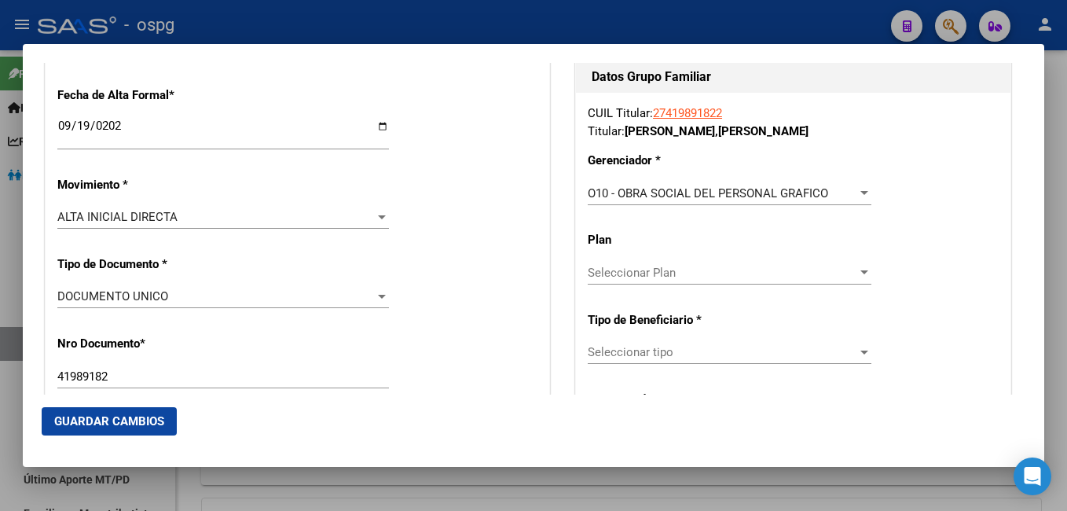
click at [639, 365] on div "Seleccionar tipo Seleccionar tipo" at bounding box center [729, 359] width 284 height 38
click at [647, 354] on span "Seleccionar tipo" at bounding box center [721, 352] width 269 height 14
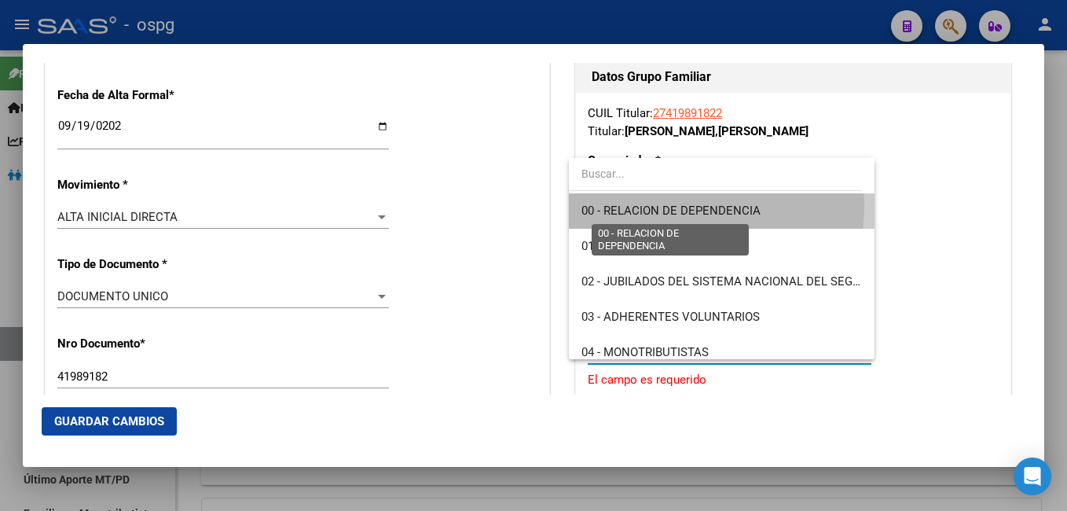
click at [686, 199] on span "00 - RELACION DE DEPENDENCIA" at bounding box center [721, 210] width 280 height 35
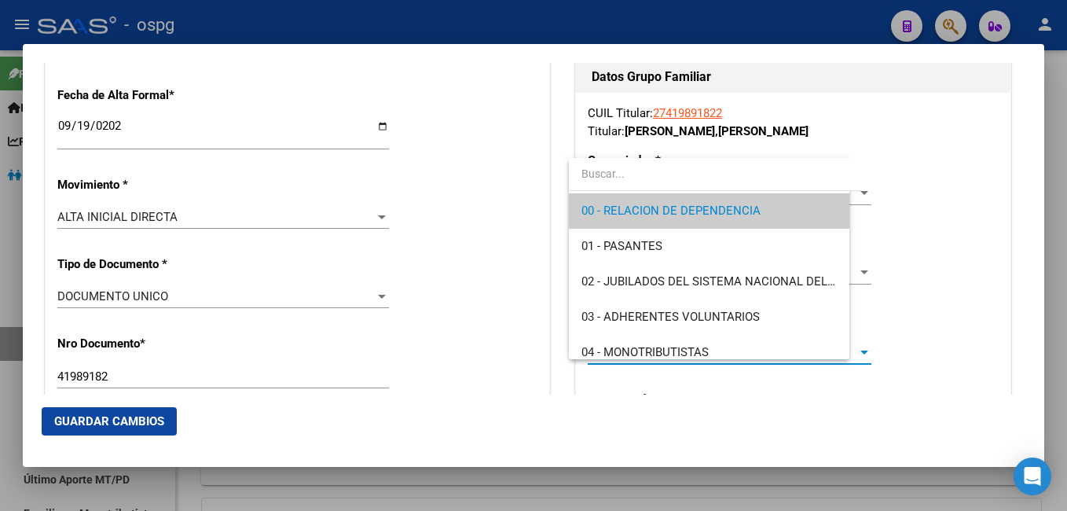
type input "30-70777231-6"
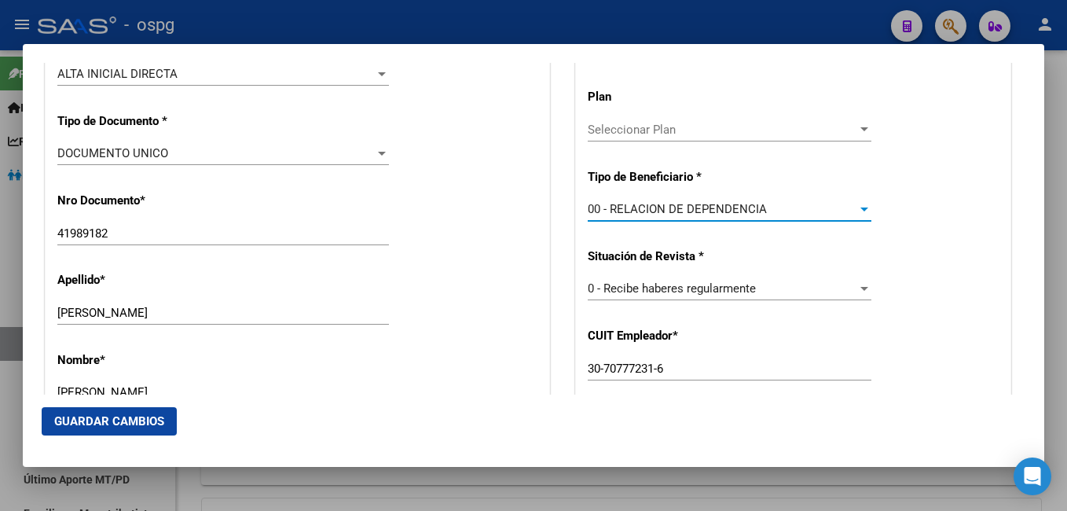
scroll to position [493, 0]
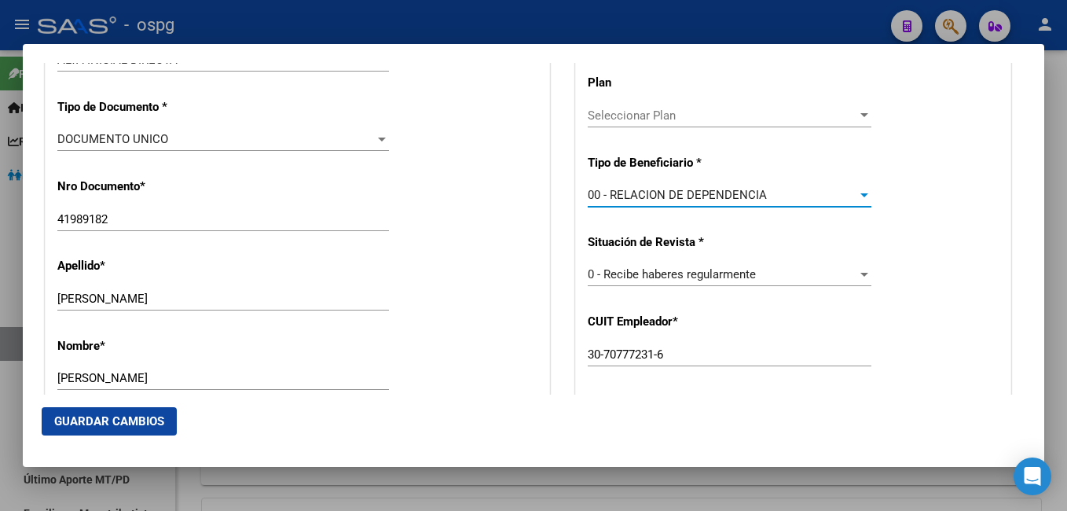
click at [142, 419] on span "Guardar Cambios" at bounding box center [109, 421] width 110 height 14
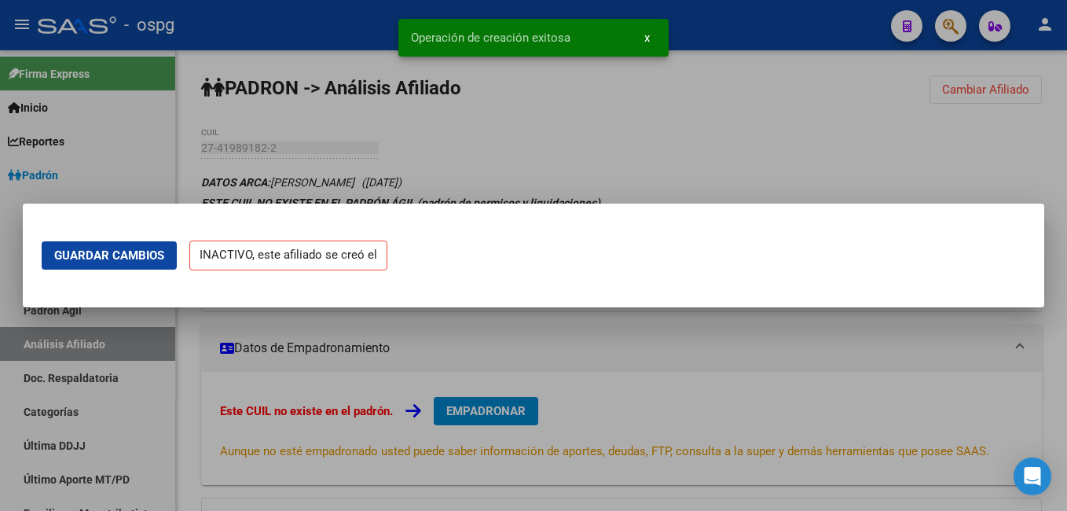
scroll to position [0, 0]
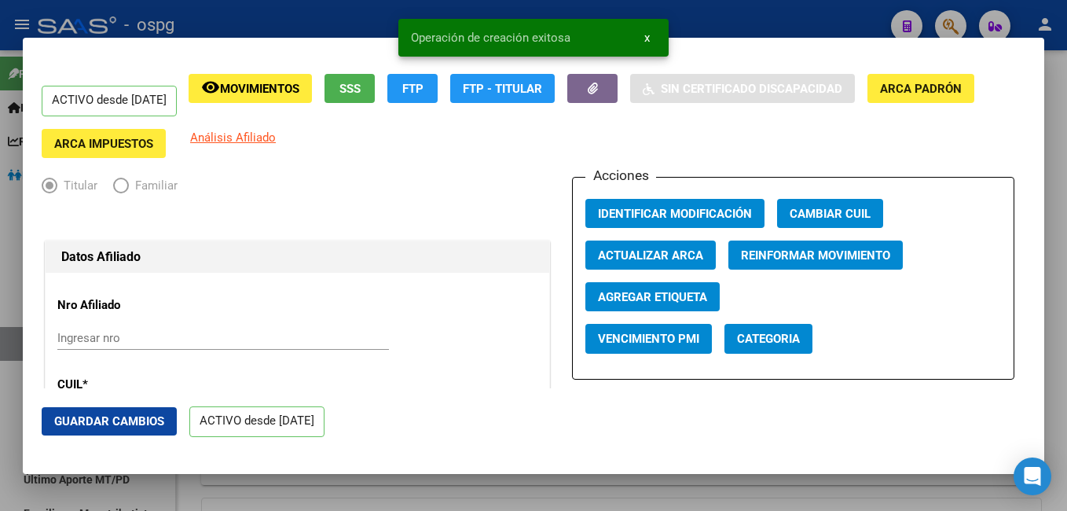
click at [1058, 145] on div at bounding box center [533, 255] width 1067 height 511
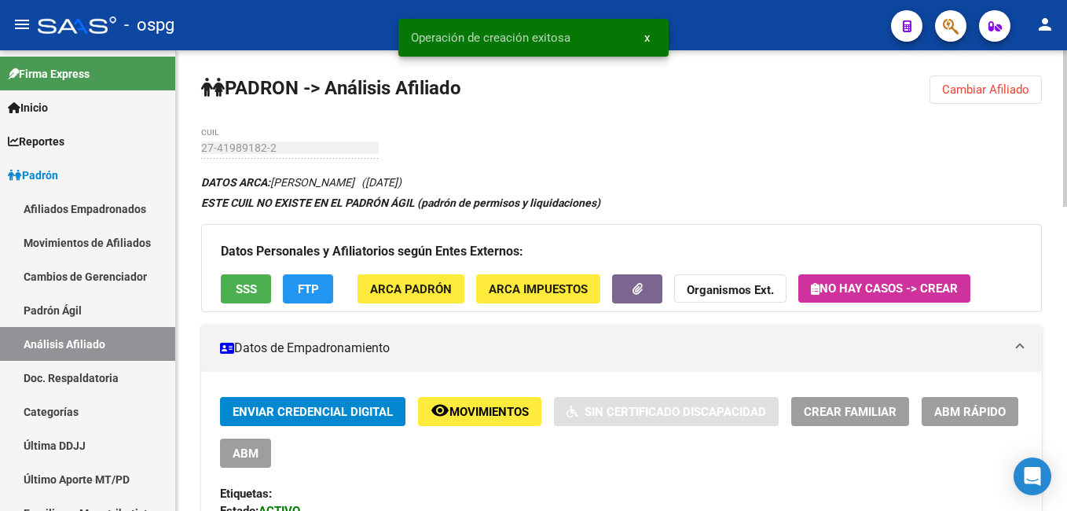
click at [1021, 85] on span "Cambiar Afiliado" at bounding box center [985, 89] width 87 height 14
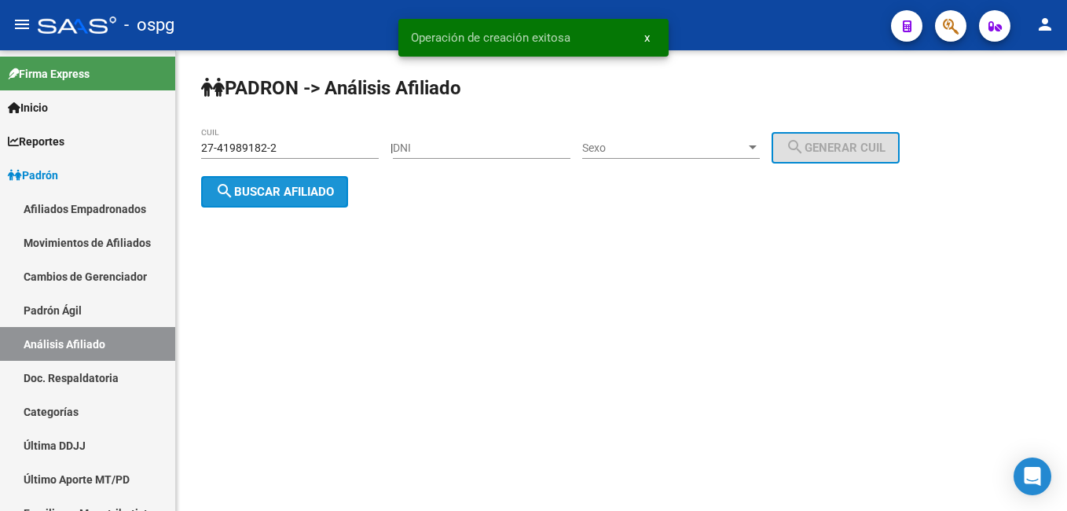
click at [297, 199] on button "search Buscar afiliado" at bounding box center [274, 191] width 147 height 31
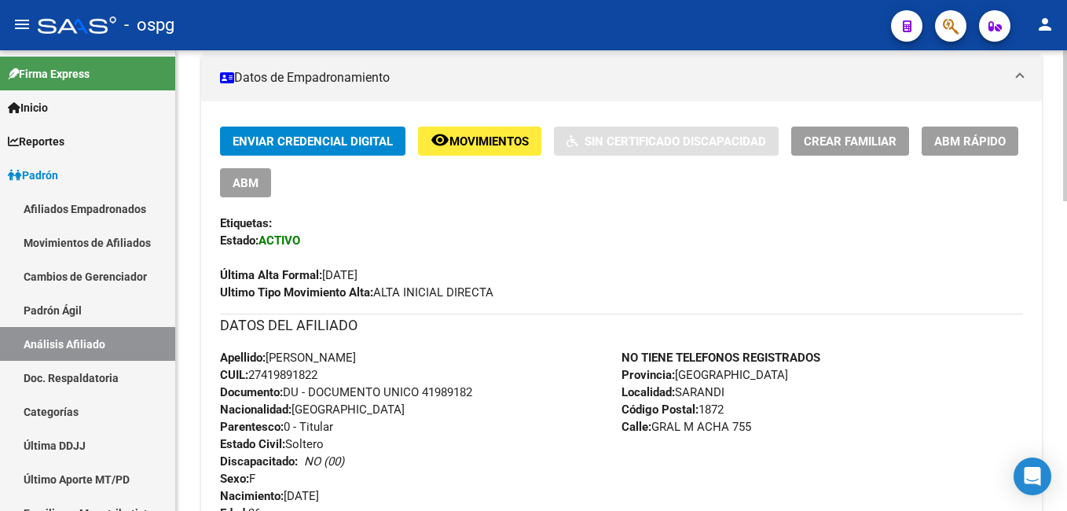
scroll to position [320, 0]
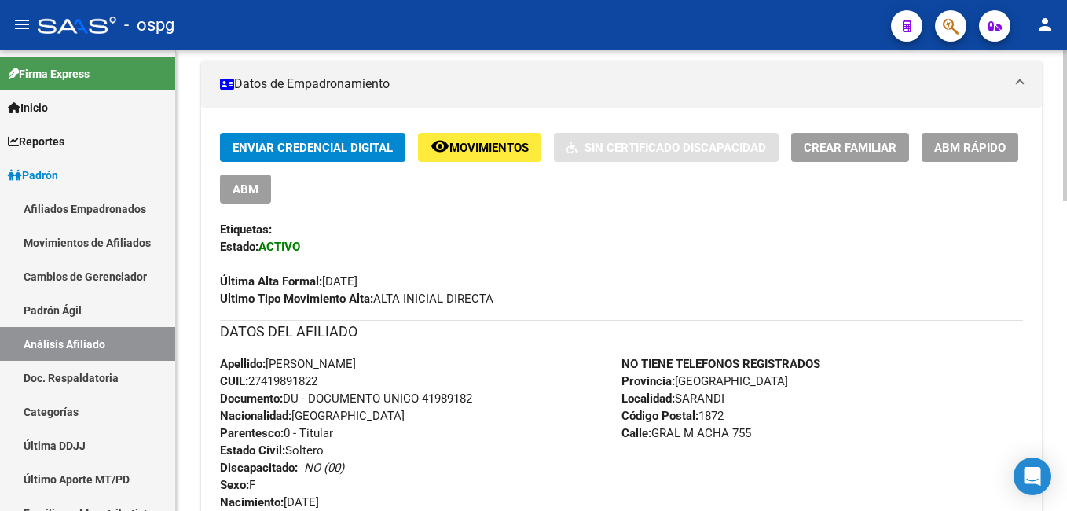
click at [951, 153] on span "ABM Rápido" at bounding box center [969, 148] width 71 height 14
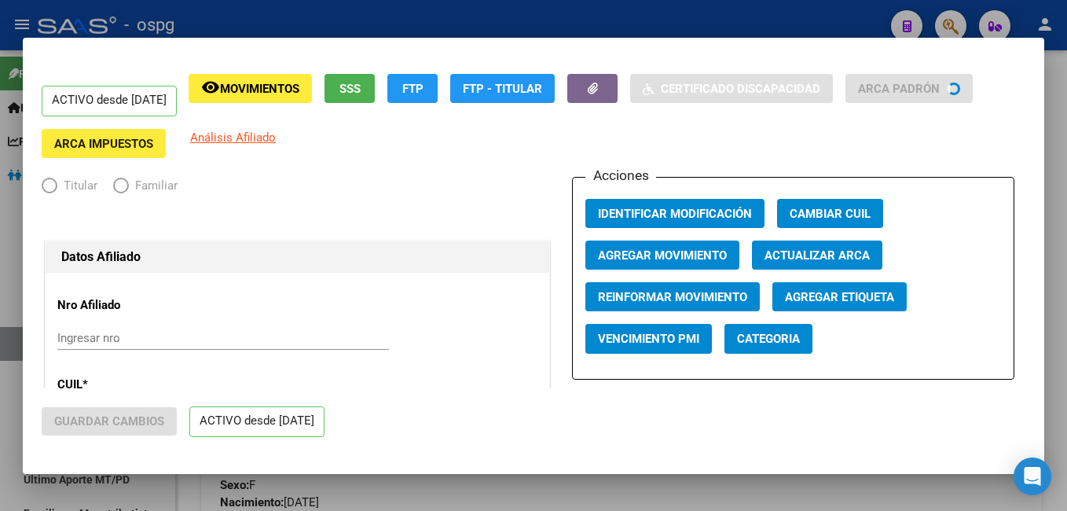
radio input "true"
type input "30-70777231-6"
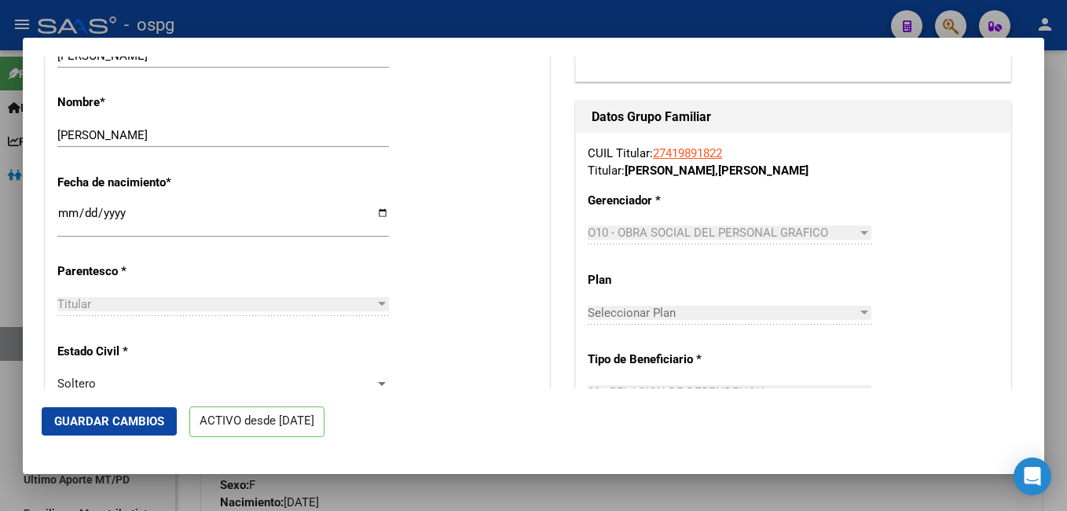
scroll to position [628, 0]
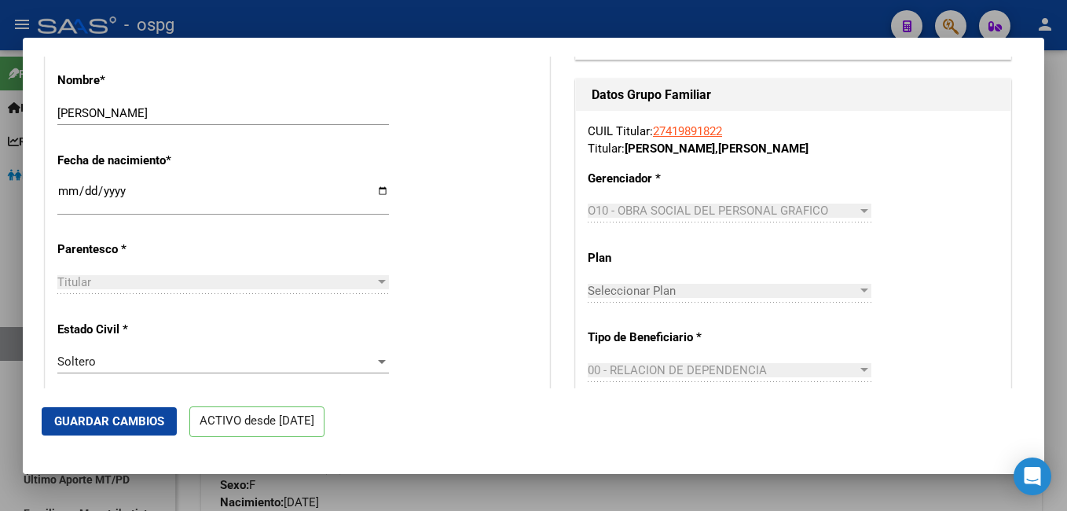
click at [1060, 269] on div at bounding box center [533, 255] width 1067 height 511
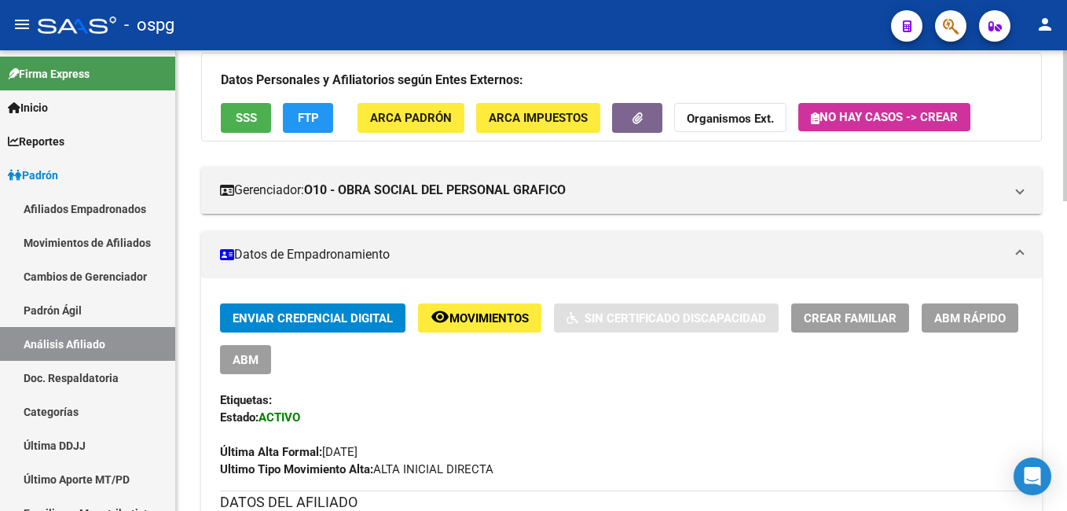
scroll to position [163, 0]
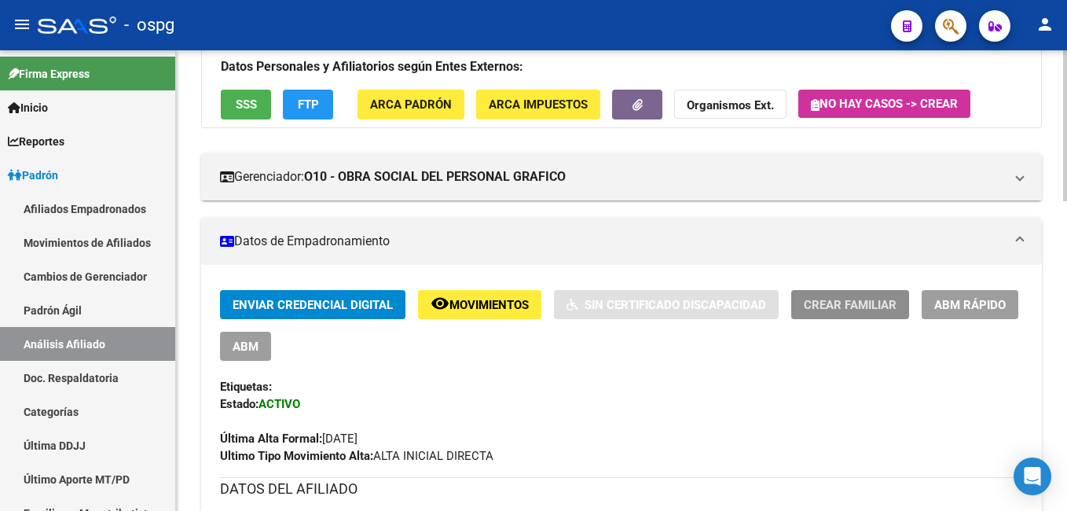
click at [880, 303] on span "Crear Familiar" at bounding box center [849, 305] width 93 height 14
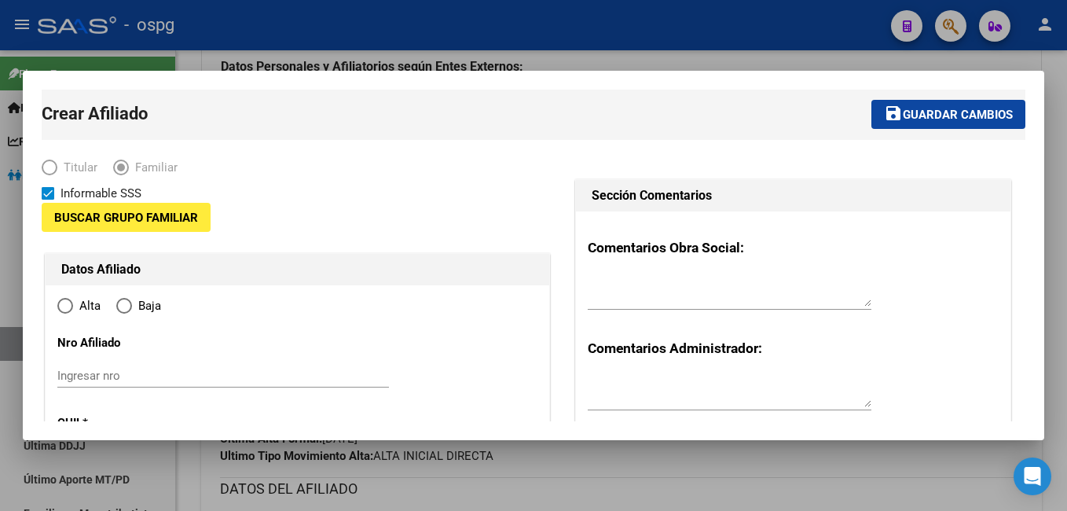
type input "30-70777231-6"
type input "SARANDI"
type input "1872"
type input "GRAL M ACHA"
type input "755"
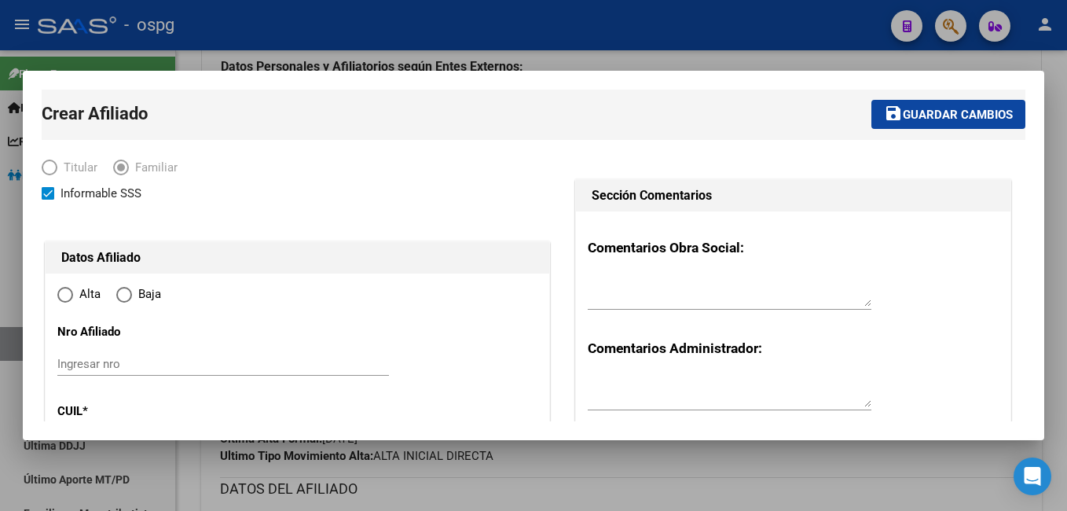
radio input "true"
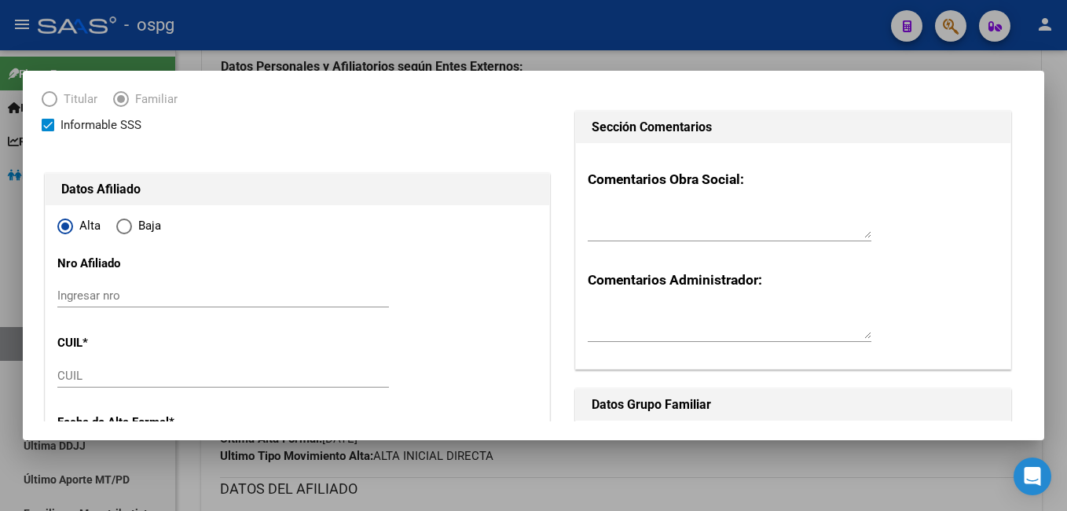
scroll to position [157, 0]
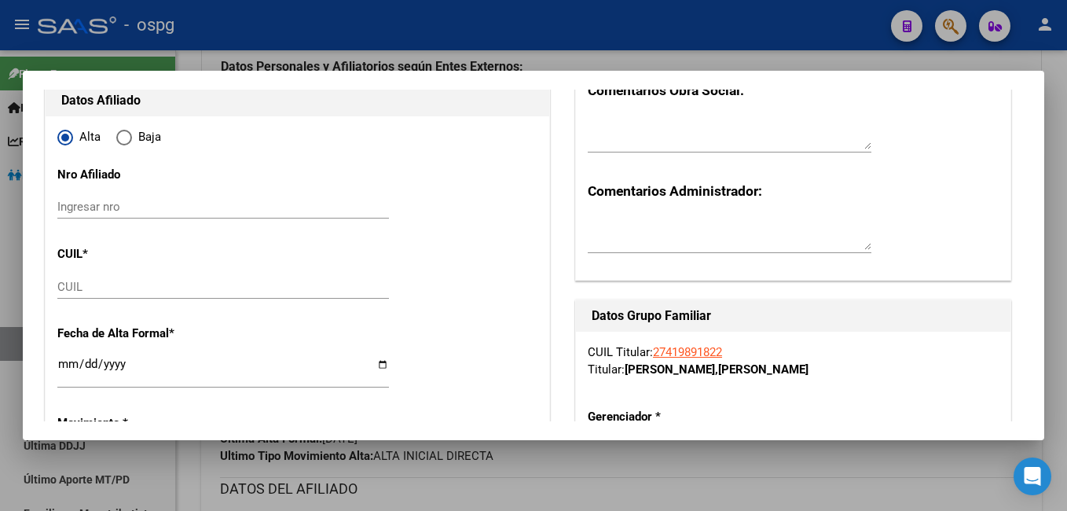
type input "30-70777231-6"
click at [86, 283] on input "CUIL" at bounding box center [222, 287] width 331 height 14
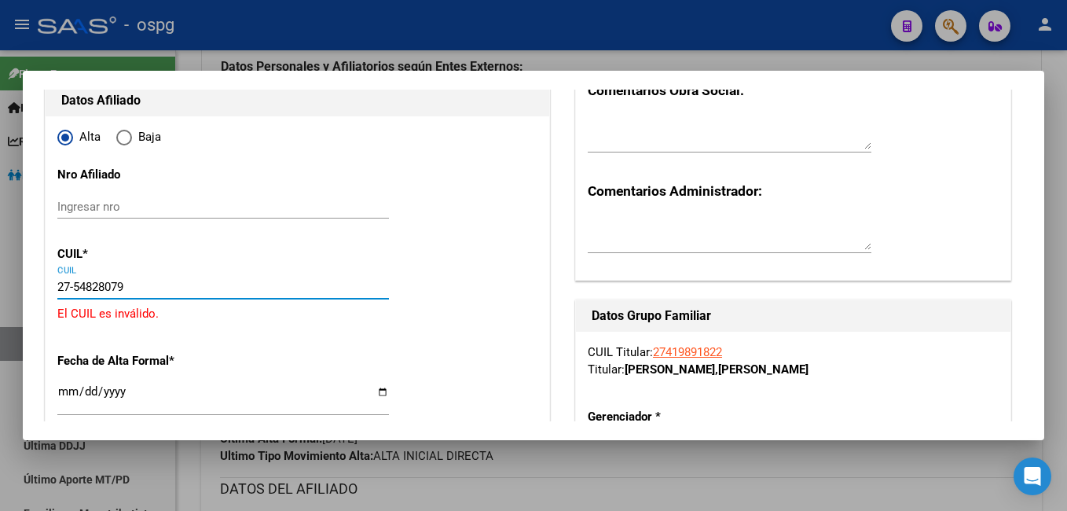
type input "27-54828079-1"
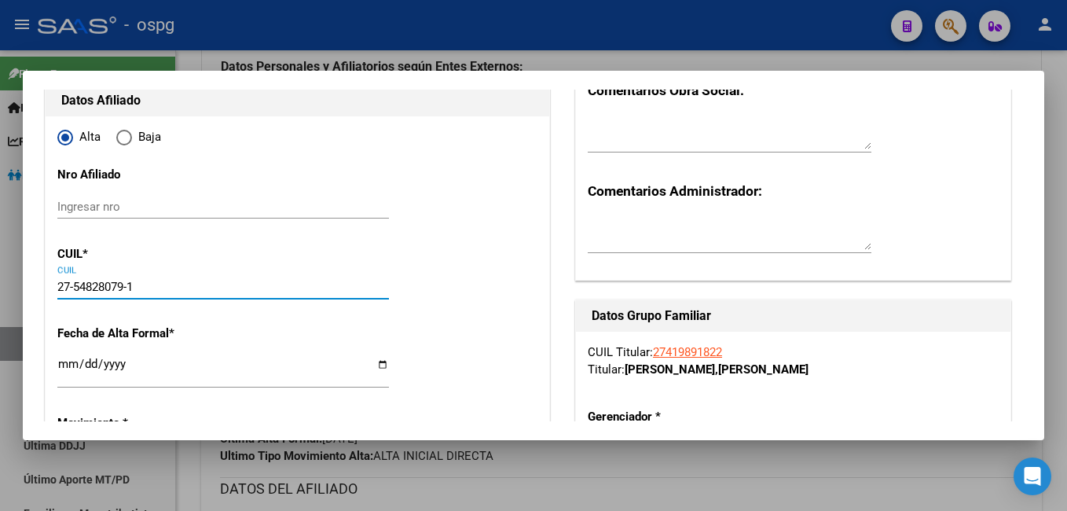
type input "54828079"
type input "[PERSON_NAME]"
type input "[DATE]"
type input "SARANDI"
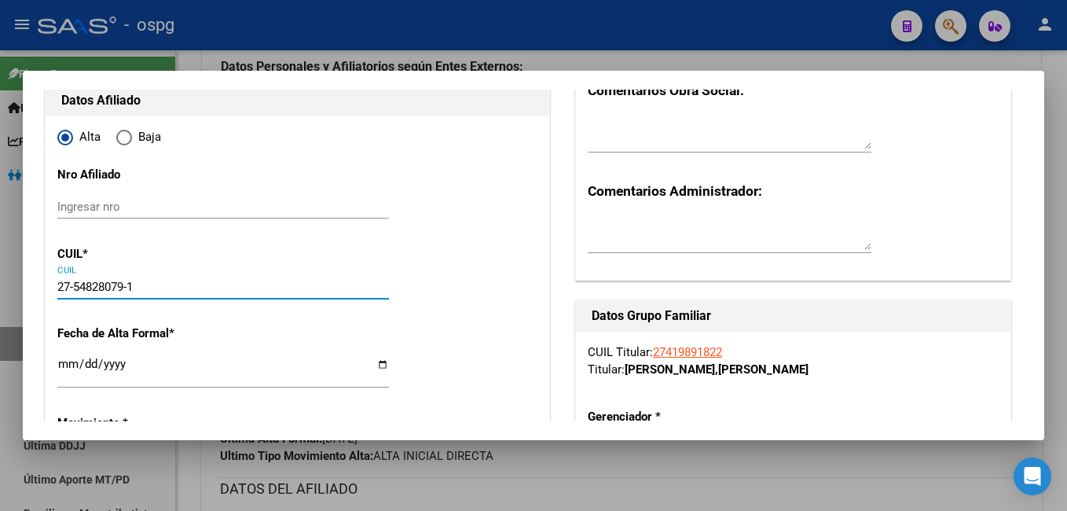
type input "ACHA"
type input "27-54828079-1"
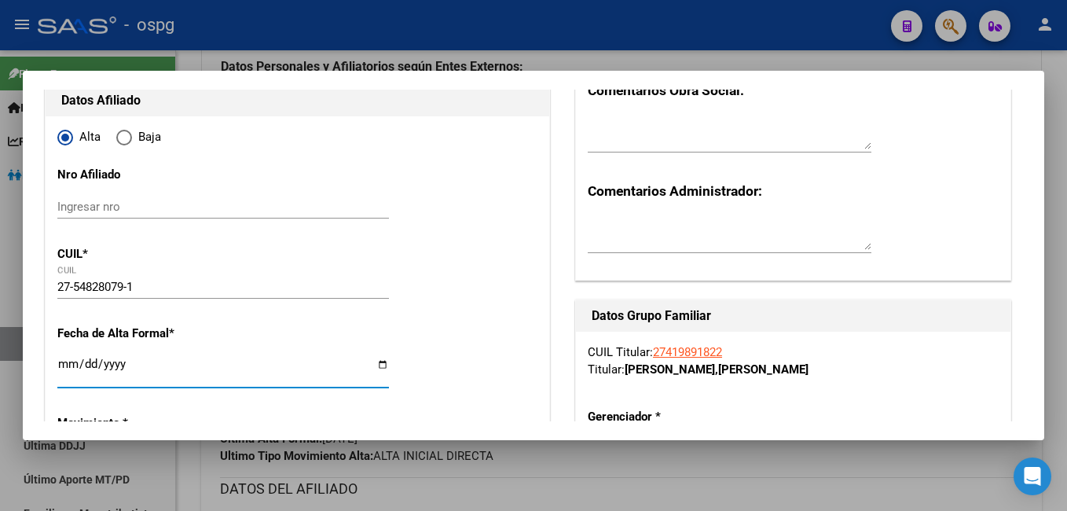
click at [63, 365] on input "Ingresar fecha" at bounding box center [222, 369] width 331 height 25
type input "[DATE]"
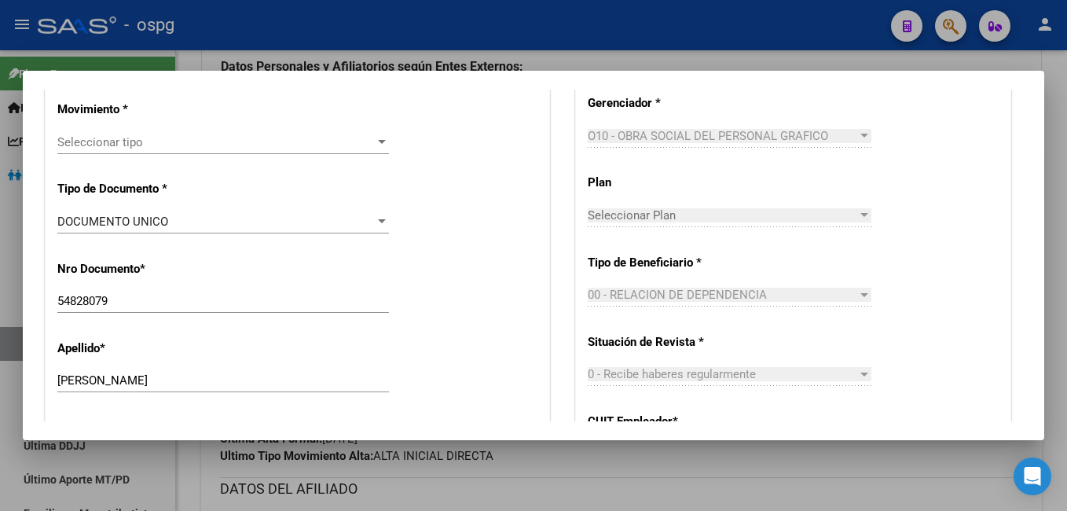
scroll to position [471, 0]
click at [165, 133] on div "Seleccionar tipo Seleccionar tipo" at bounding box center [222, 142] width 331 height 24
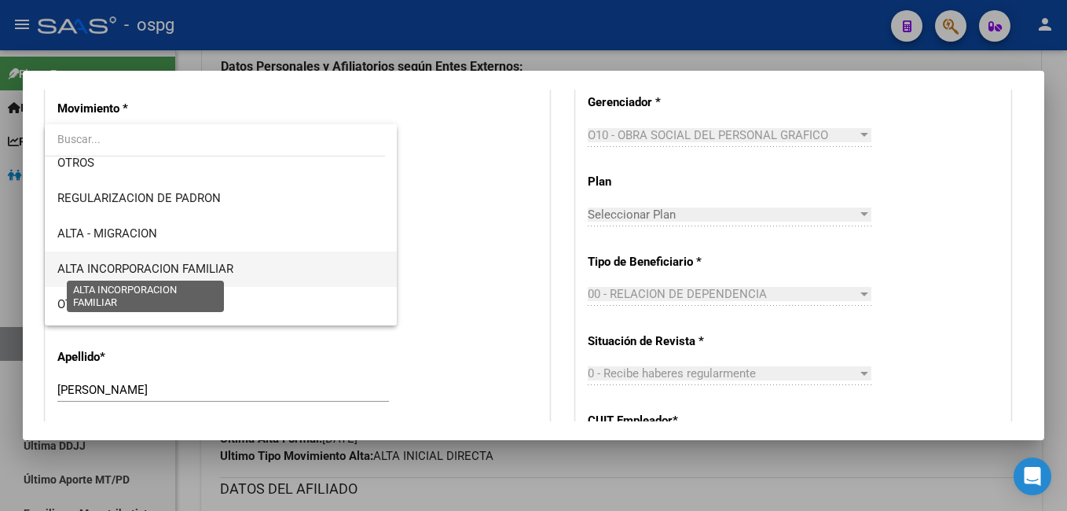
scroll to position [157, 0]
click at [167, 267] on span "ALTA INCORPORACION FAMILIAR" at bounding box center [145, 267] width 176 height 14
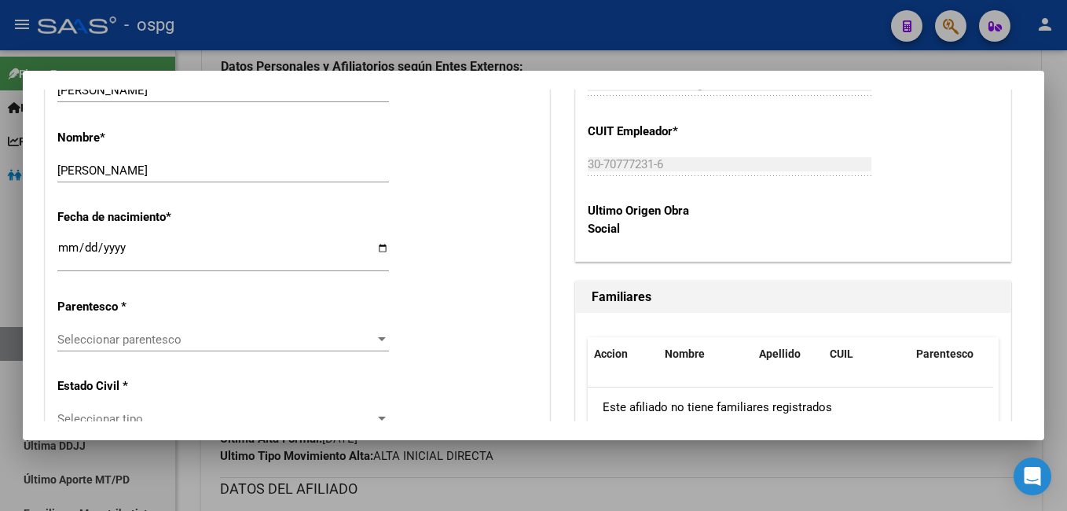
scroll to position [785, 0]
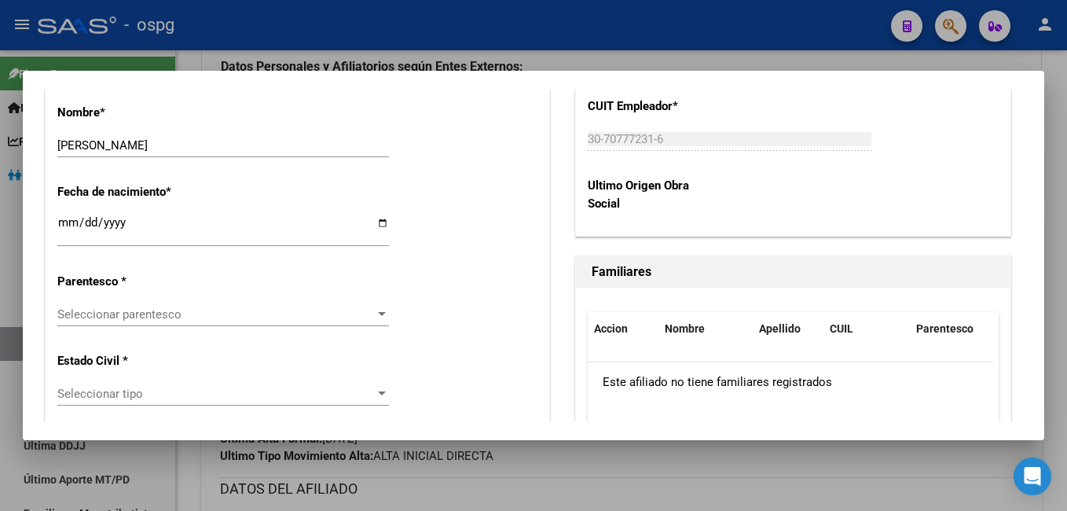
click at [106, 309] on span "Seleccionar parentesco" at bounding box center [215, 314] width 317 height 14
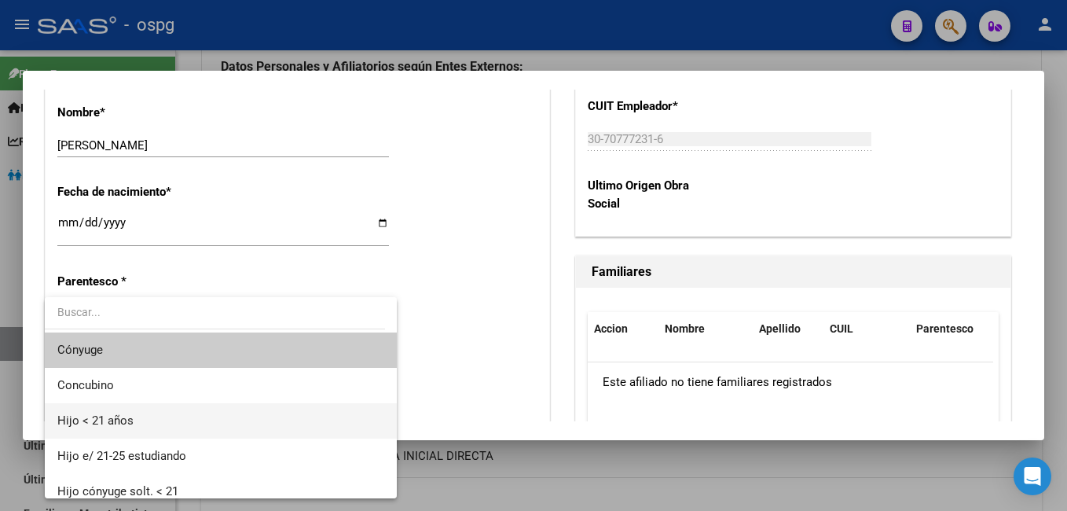
click at [201, 417] on span "Hijo < 21 años" at bounding box center [220, 420] width 327 height 35
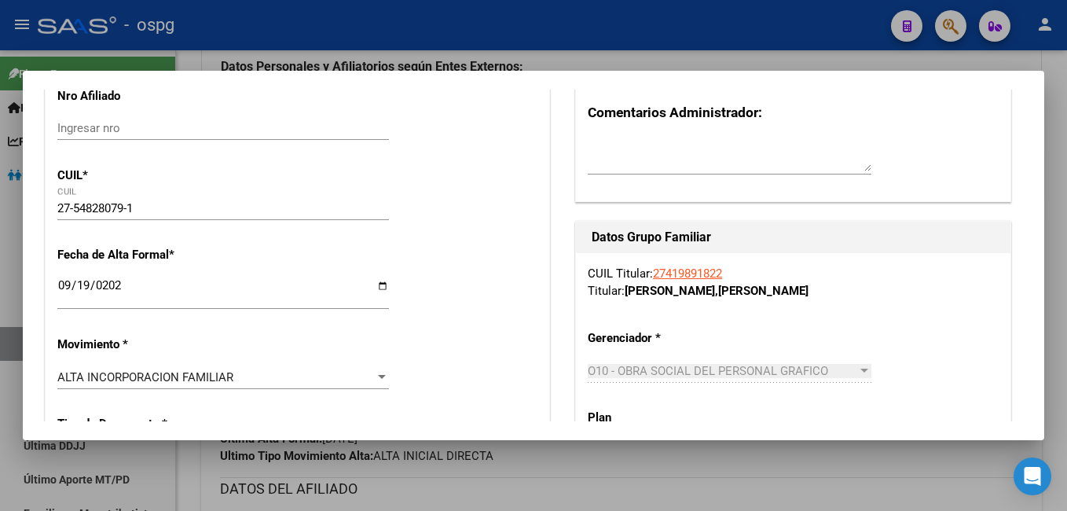
scroll to position [0, 0]
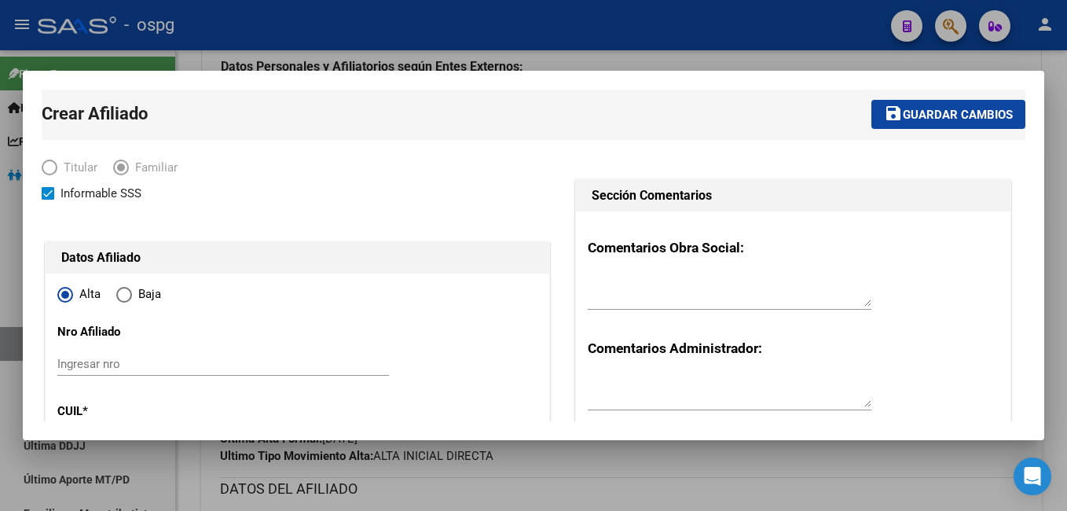
click at [946, 114] on span "Guardar cambios" at bounding box center [957, 115] width 110 height 14
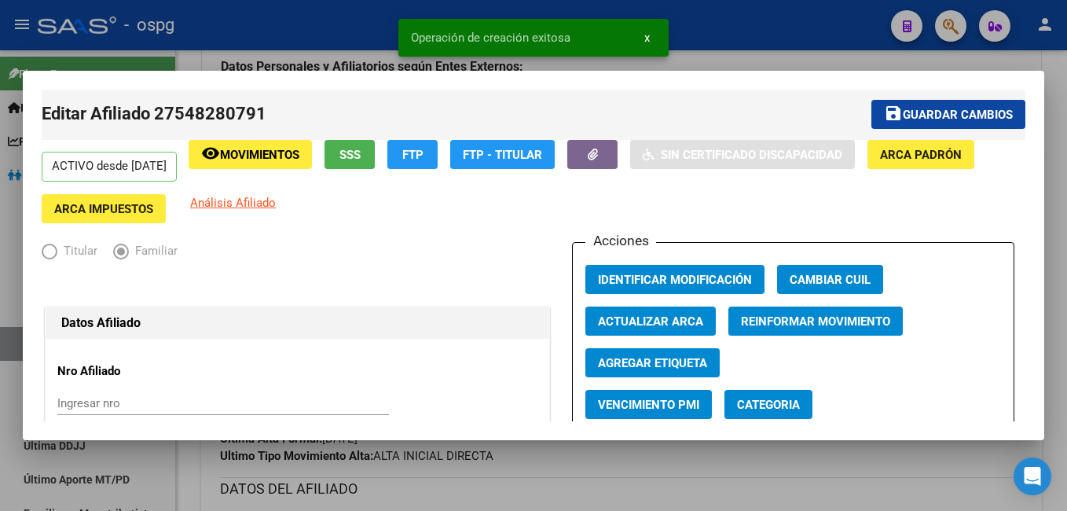
click at [1056, 304] on div at bounding box center [533, 255] width 1067 height 511
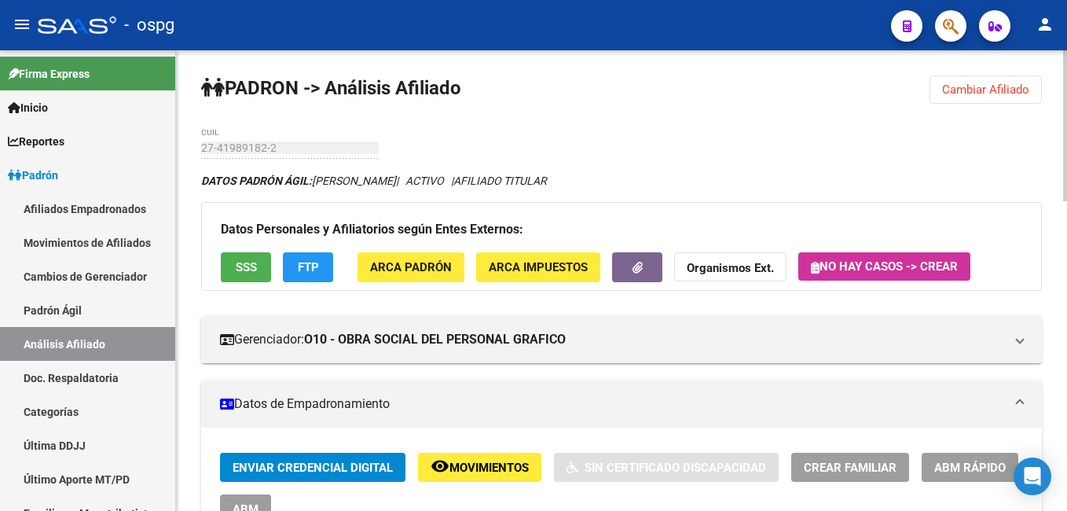
click at [982, 90] on span "Cambiar Afiliado" at bounding box center [985, 89] width 87 height 14
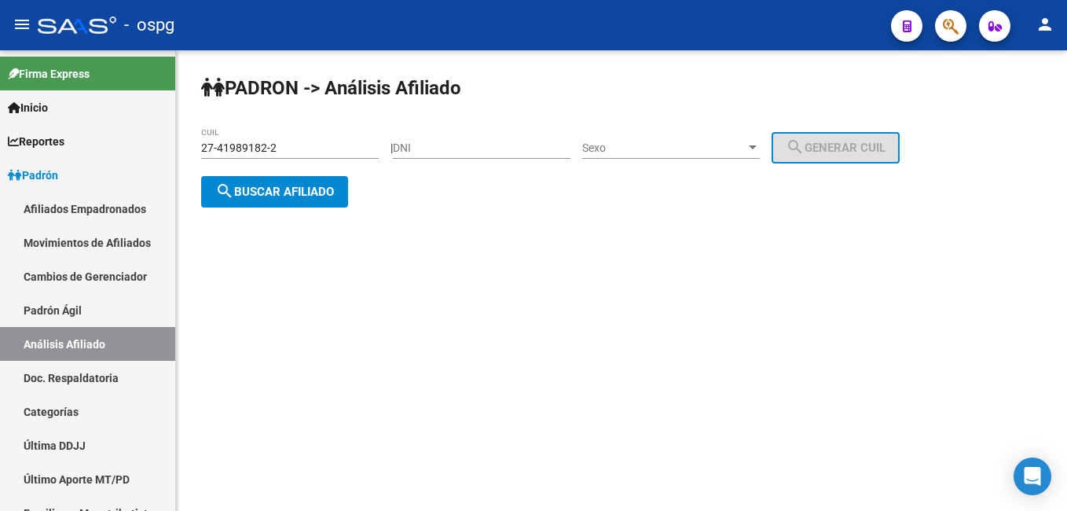
click at [274, 188] on span "search Buscar afiliado" at bounding box center [274, 192] width 119 height 14
